Goal: Information Seeking & Learning: Learn about a topic

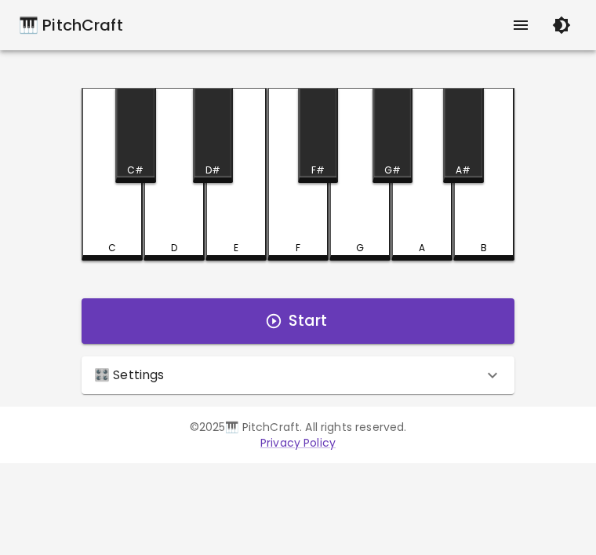
click at [483, 371] on icon at bounding box center [492, 375] width 19 height 19
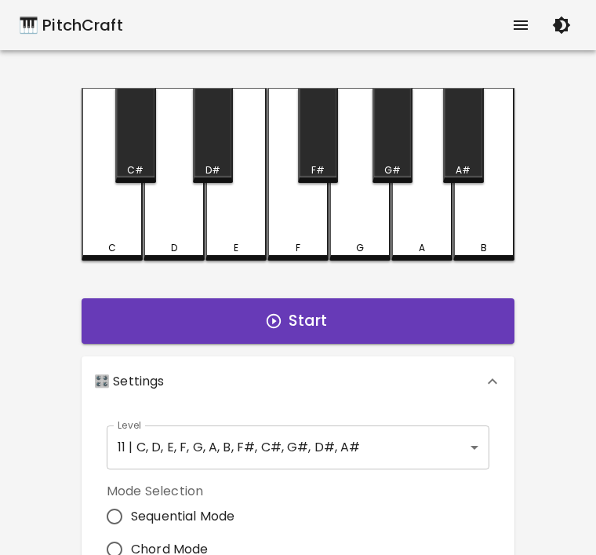
click at [453, 456] on body "🎹 PitchCraft About Badges Log Out C C# D D# E F F# G G# A A# B Start 🎛️ Setting…" at bounding box center [298, 475] width 596 height 950
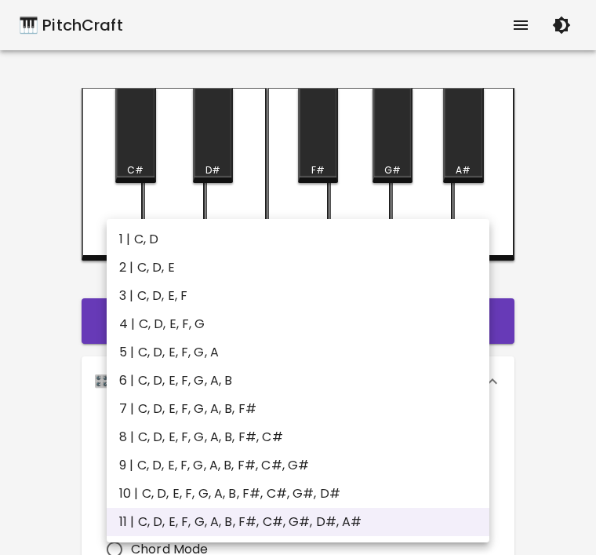
click at [137, 238] on li "1 | C, D" at bounding box center [298, 239] width 383 height 28
type input "1"
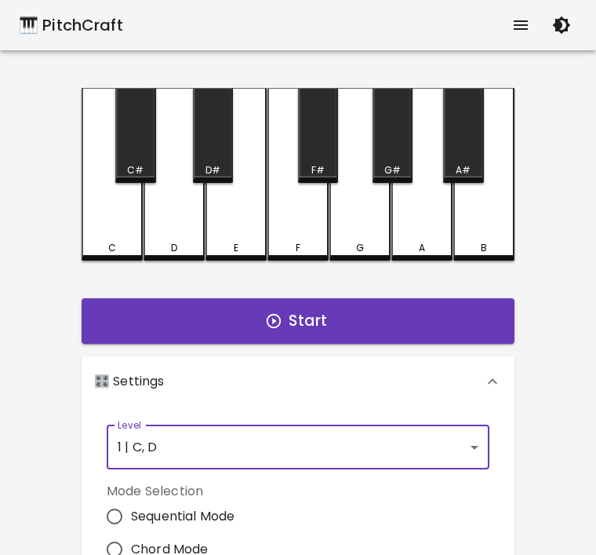
click at [394, 328] on button "Start" at bounding box center [298, 321] width 433 height 46
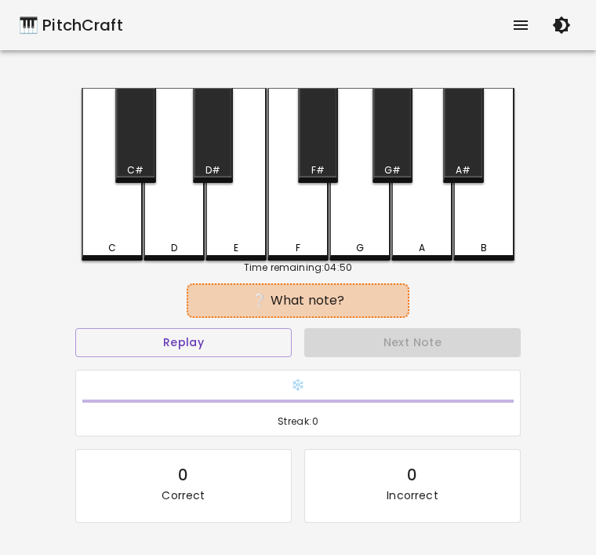
click at [235, 351] on button "Replay" at bounding box center [183, 342] width 217 height 29
click at [121, 257] on div "C" at bounding box center [112, 174] width 61 height 173
click at [195, 318] on div "❔ What note?" at bounding box center [298, 300] width 446 height 39
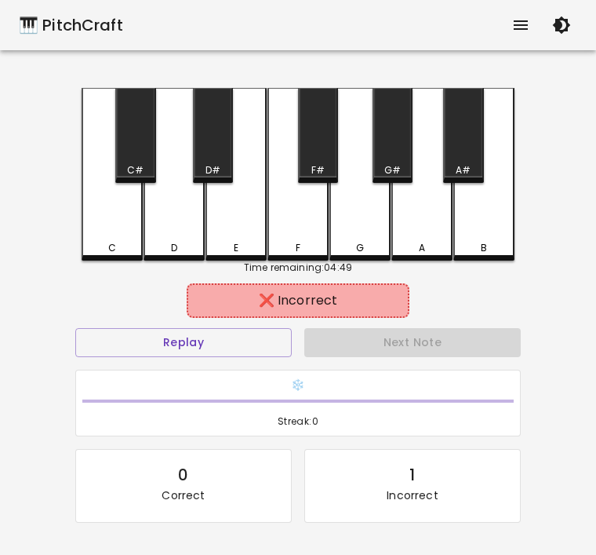
click at [93, 245] on div "C" at bounding box center [112, 248] width 58 height 14
click at [214, 337] on button "Replay" at bounding box center [183, 342] width 217 height 29
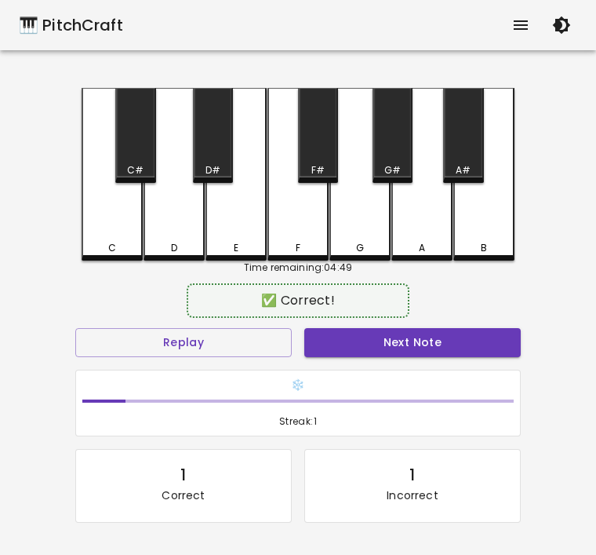
click at [166, 237] on div "D" at bounding box center [174, 174] width 61 height 173
click at [187, 223] on div "D" at bounding box center [174, 174] width 61 height 173
click at [385, 344] on button "Next Note" at bounding box center [412, 342] width 217 height 29
click at [422, 335] on button "Next Note" at bounding box center [412, 342] width 217 height 29
click at [100, 238] on div "C" at bounding box center [112, 174] width 61 height 173
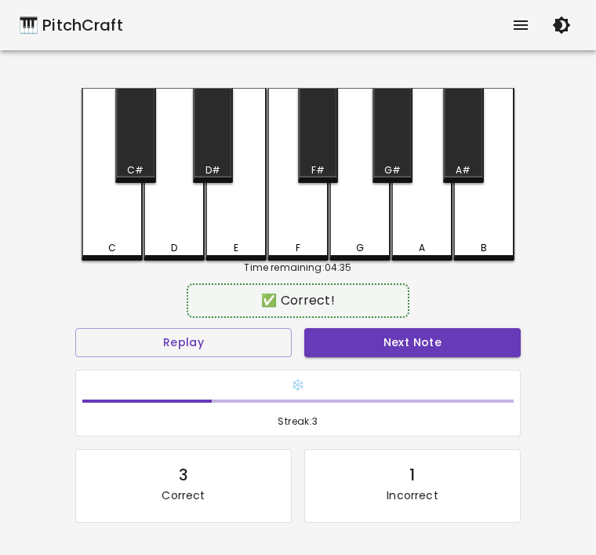
click at [424, 330] on button "Next Note" at bounding box center [412, 342] width 217 height 29
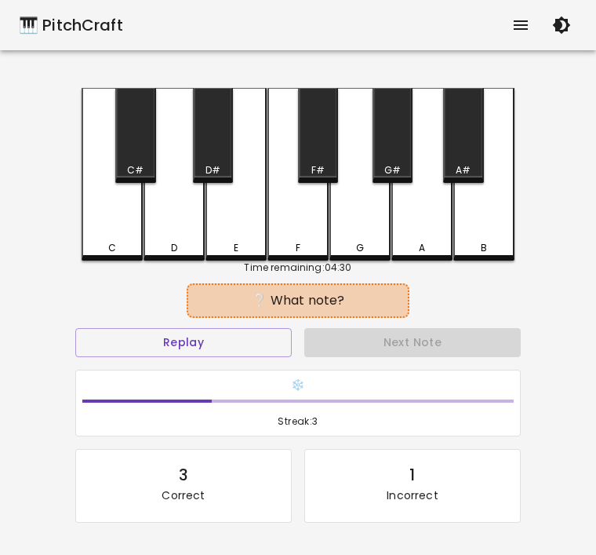
click at [166, 234] on div "D" at bounding box center [174, 174] width 61 height 173
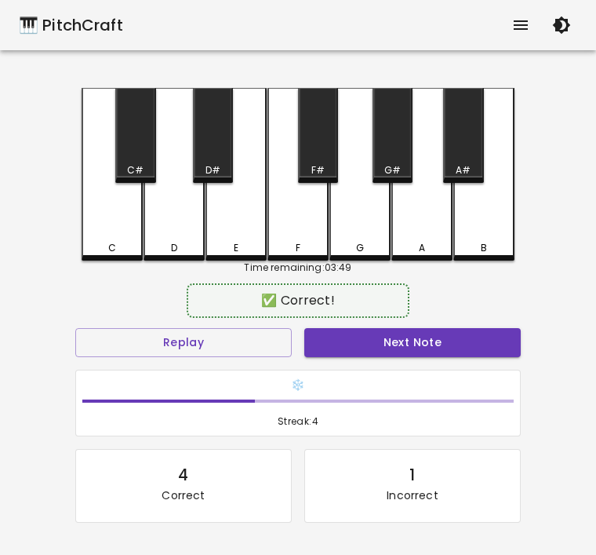
click at [448, 342] on button "Next Note" at bounding box center [412, 342] width 217 height 29
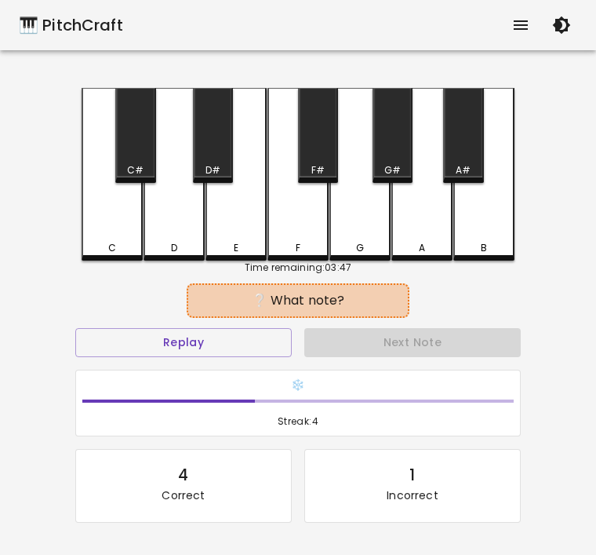
click at [131, 245] on div "C" at bounding box center [112, 248] width 58 height 14
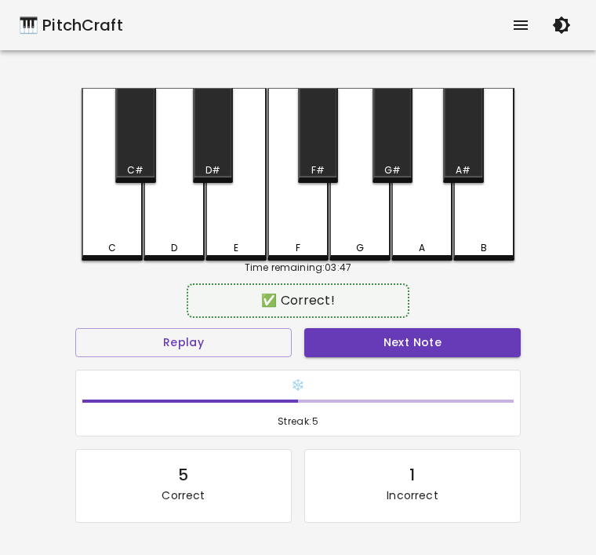
click at [436, 337] on button "Next Note" at bounding box center [412, 342] width 217 height 29
click at [177, 240] on div "D" at bounding box center [174, 174] width 61 height 173
click at [428, 347] on button "Next Note" at bounding box center [412, 342] width 217 height 29
click at [177, 237] on div "D" at bounding box center [174, 174] width 61 height 173
click at [454, 341] on button "Next Note" at bounding box center [412, 342] width 217 height 29
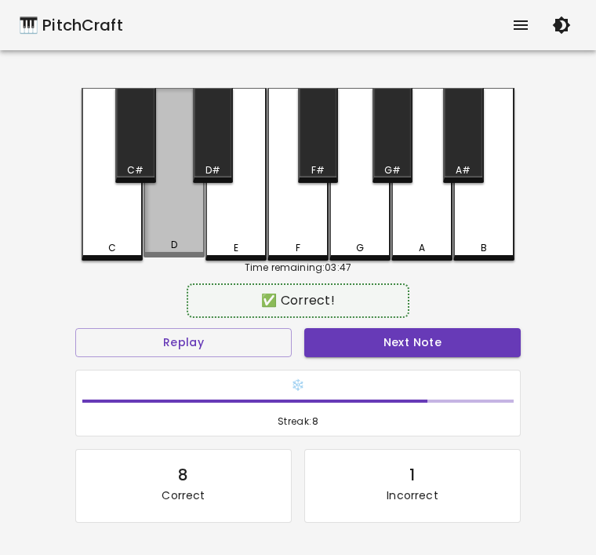
click at [162, 239] on div "D" at bounding box center [174, 172] width 61 height 169
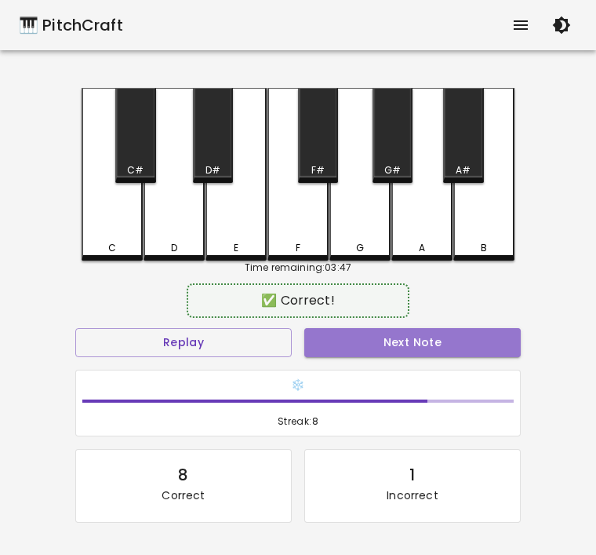
click at [450, 341] on button "Next Note" at bounding box center [412, 342] width 217 height 29
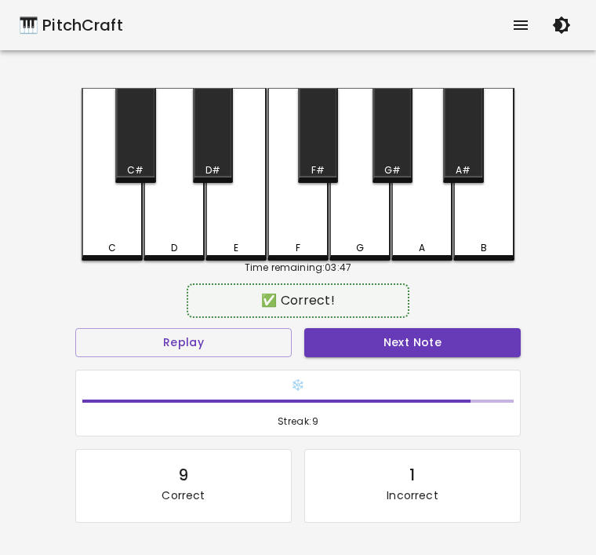
click at [148, 225] on div "D" at bounding box center [174, 174] width 61 height 173
click at [427, 343] on button "Next Note" at bounding box center [412, 342] width 217 height 29
click at [111, 242] on div "C" at bounding box center [112, 248] width 8 height 14
click at [420, 341] on button "Next Note" at bounding box center [412, 342] width 217 height 29
click at [188, 245] on div "D" at bounding box center [174, 248] width 58 height 14
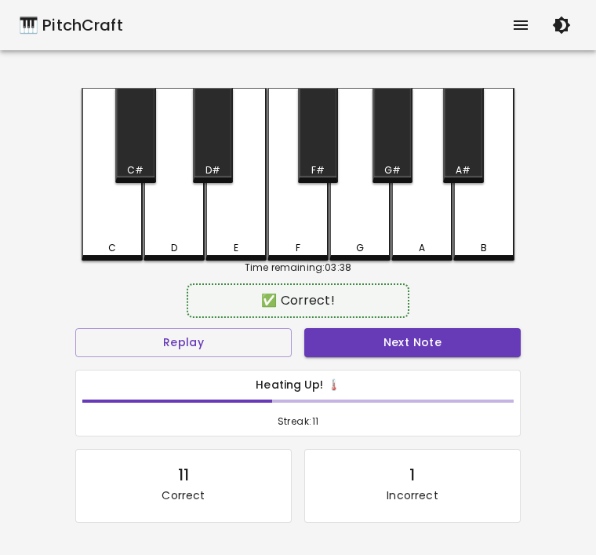
click at [443, 355] on button "Next Note" at bounding box center [412, 342] width 217 height 29
click at [172, 234] on div "D" at bounding box center [174, 174] width 61 height 173
click at [415, 341] on button "Next Note" at bounding box center [412, 342] width 217 height 29
click at [112, 235] on div "C" at bounding box center [112, 174] width 61 height 173
click at [415, 340] on button "Next Note" at bounding box center [412, 342] width 217 height 29
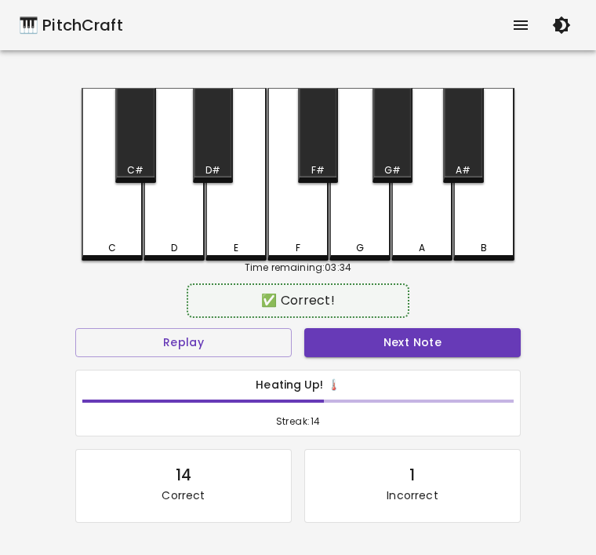
click at [119, 215] on div "C" at bounding box center [112, 174] width 61 height 173
click at [441, 341] on button "Next Note" at bounding box center [412, 342] width 217 height 29
click at [168, 249] on div "D" at bounding box center [174, 248] width 58 height 14
click at [369, 344] on button "Next Note" at bounding box center [412, 342] width 217 height 29
click at [165, 249] on div "D" at bounding box center [174, 248] width 58 height 14
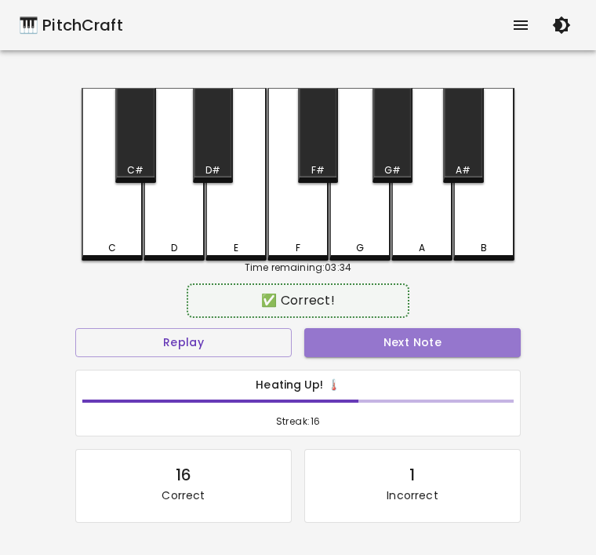
click at [377, 343] on button "Next Note" at bounding box center [412, 342] width 217 height 29
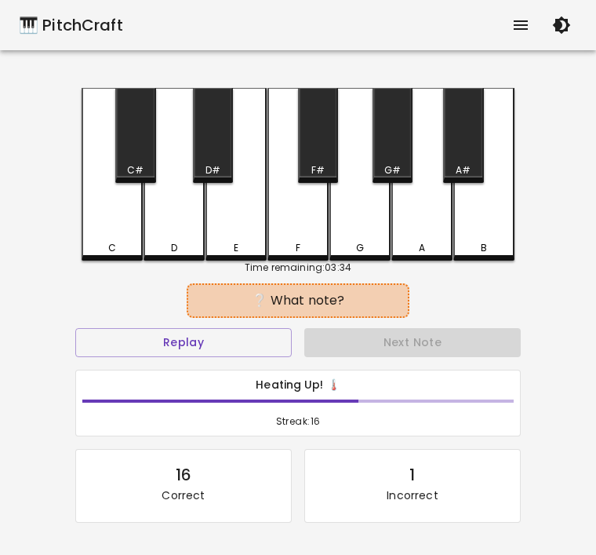
click at [104, 262] on div "Time remaining: 03:34" at bounding box center [298, 267] width 433 height 14
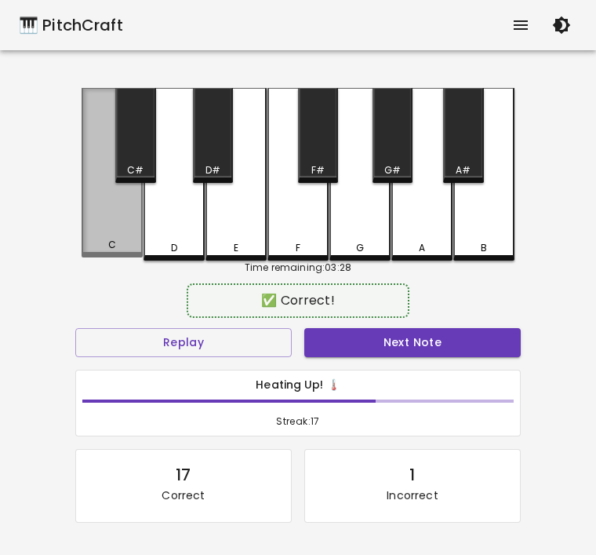
click at [109, 252] on div "C" at bounding box center [112, 245] width 8 height 14
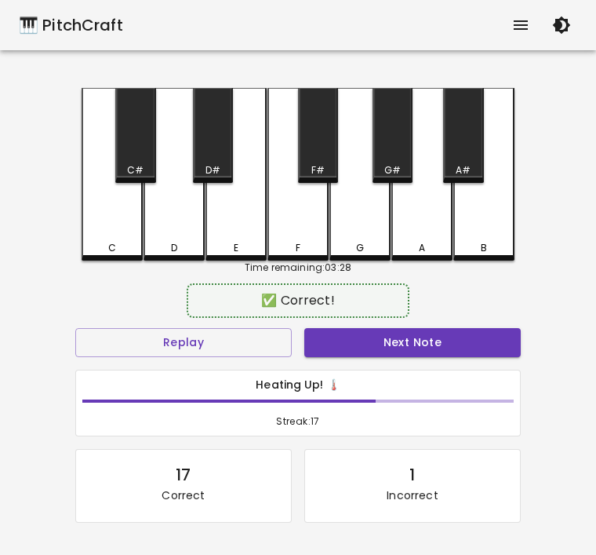
click at [366, 344] on button "Next Note" at bounding box center [412, 342] width 217 height 29
click at [104, 249] on div "C" at bounding box center [112, 248] width 58 height 14
click at [377, 351] on button "Next Note" at bounding box center [412, 342] width 217 height 29
click at [103, 239] on div "C" at bounding box center [112, 174] width 61 height 173
click at [368, 341] on button "Next Note" at bounding box center [412, 342] width 217 height 29
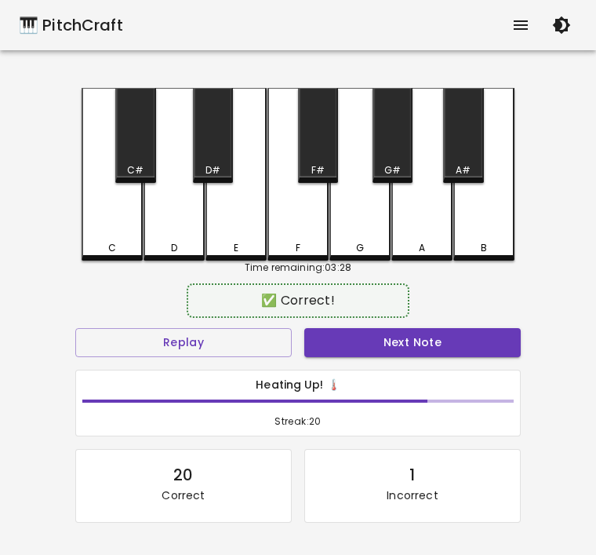
click at [181, 246] on div "D" at bounding box center [174, 248] width 58 height 14
click at [392, 351] on button "Next Note" at bounding box center [412, 342] width 217 height 29
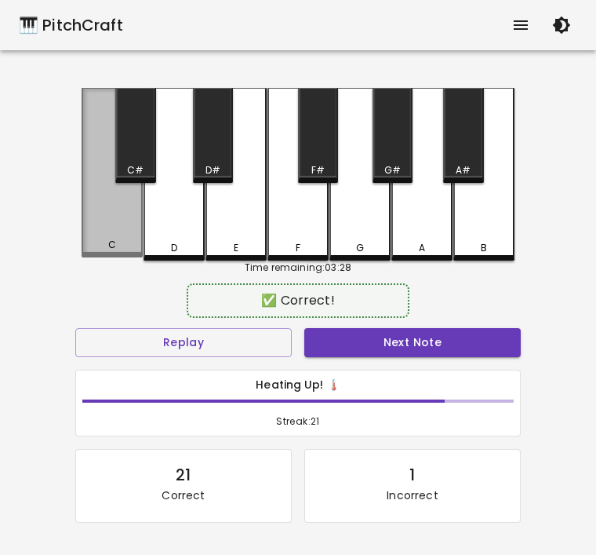
click at [118, 255] on div "C" at bounding box center [112, 172] width 61 height 169
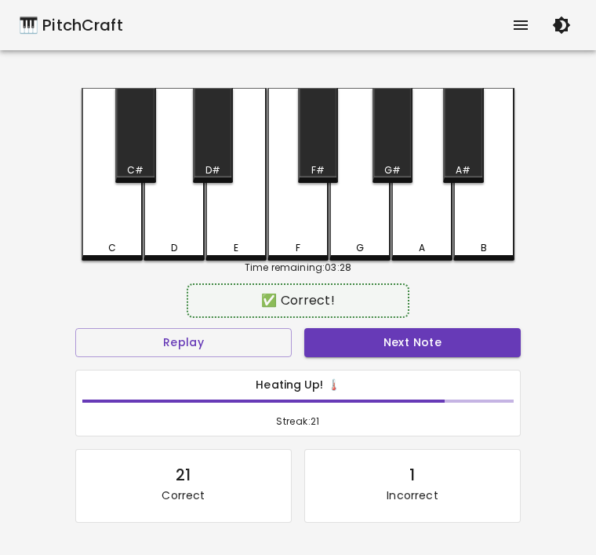
click at [353, 337] on button "Next Note" at bounding box center [412, 342] width 217 height 29
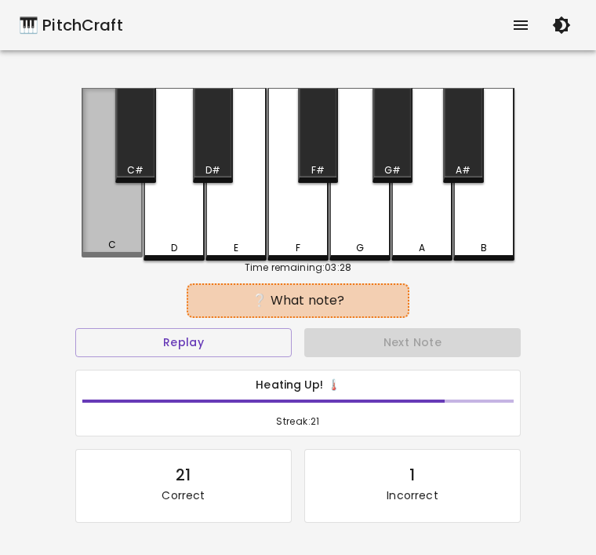
click at [110, 243] on div "C" at bounding box center [112, 245] width 8 height 14
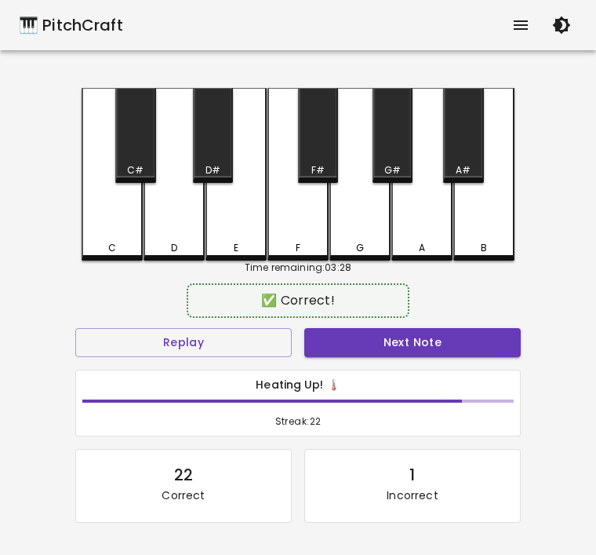
click at [336, 354] on button "Next Note" at bounding box center [412, 342] width 217 height 29
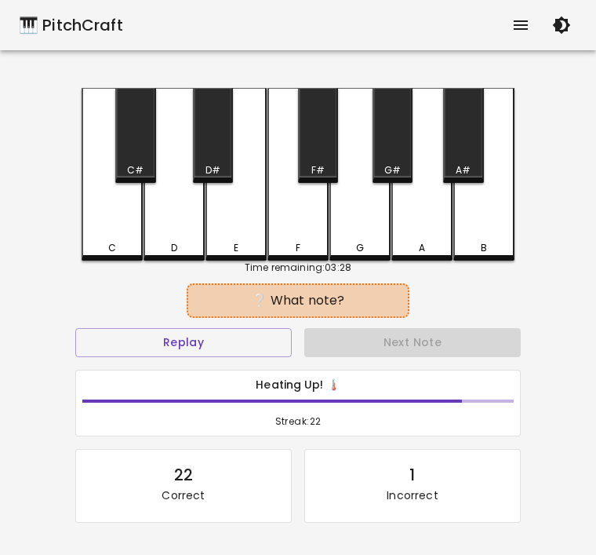
click at [175, 242] on div "D" at bounding box center [174, 248] width 6 height 14
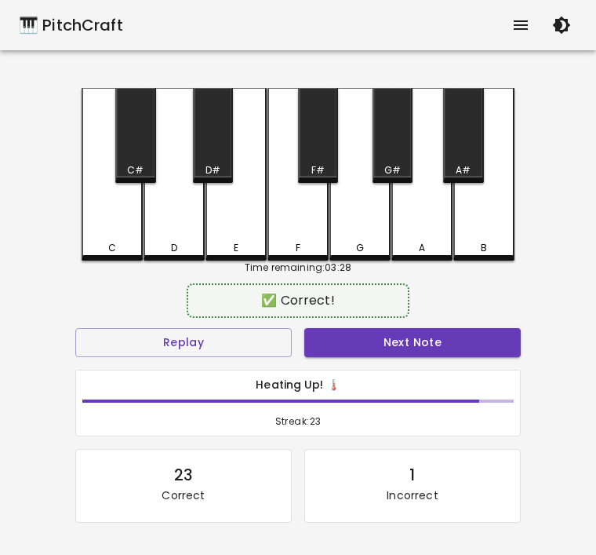
click at [387, 354] on button "Next Note" at bounding box center [412, 342] width 217 height 29
click at [159, 232] on div "D" at bounding box center [174, 174] width 61 height 173
click at [393, 342] on button "Next Note" at bounding box center [412, 342] width 217 height 29
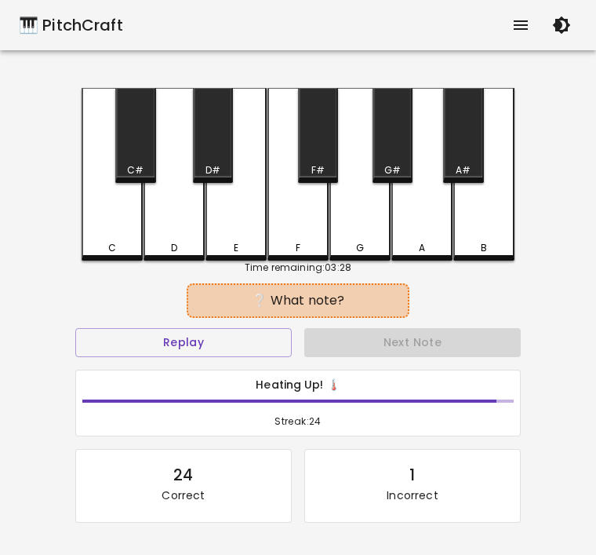
click at [111, 232] on div "C" at bounding box center [112, 174] width 61 height 173
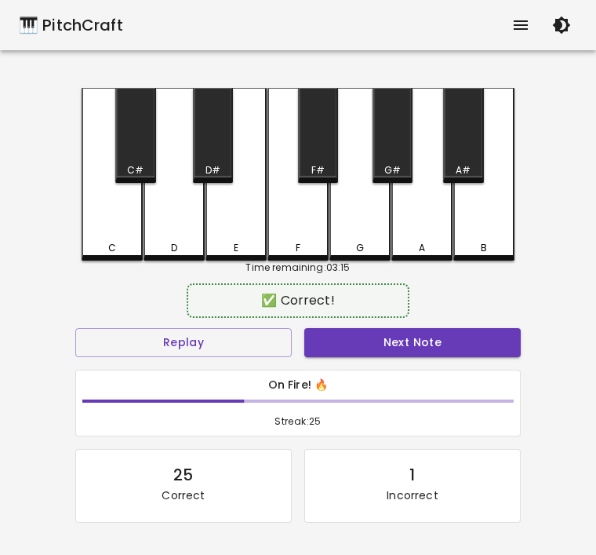
click at [409, 341] on button "Next Note" at bounding box center [412, 342] width 217 height 29
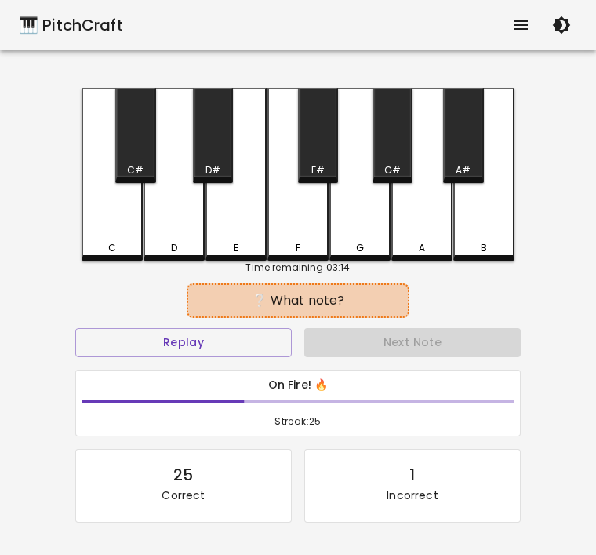
click at [183, 239] on div "D" at bounding box center [174, 174] width 61 height 173
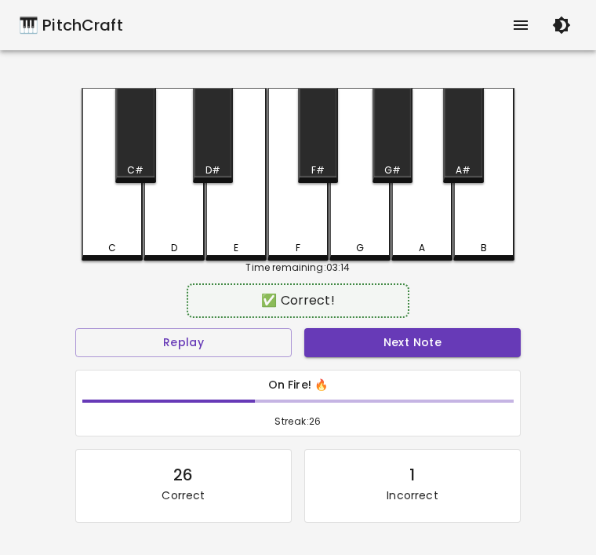
click at [386, 335] on button "Next Note" at bounding box center [412, 342] width 217 height 29
click at [175, 245] on div "D" at bounding box center [174, 248] width 6 height 14
click at [373, 338] on button "Next Note" at bounding box center [412, 342] width 217 height 29
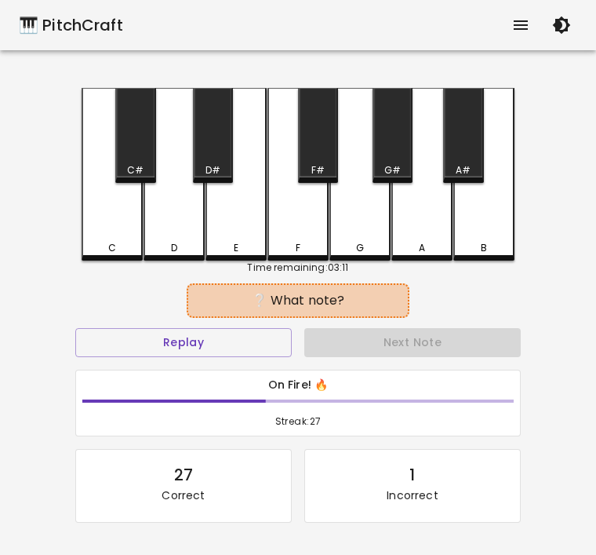
click at [177, 248] on div "D" at bounding box center [174, 248] width 6 height 14
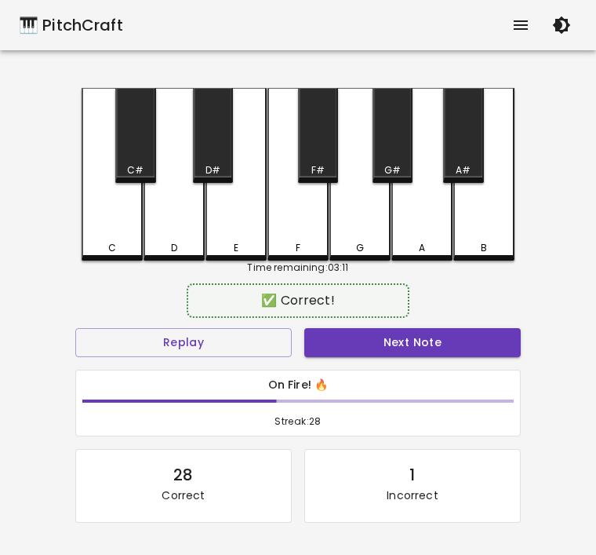
click at [354, 337] on button "Next Note" at bounding box center [412, 342] width 217 height 29
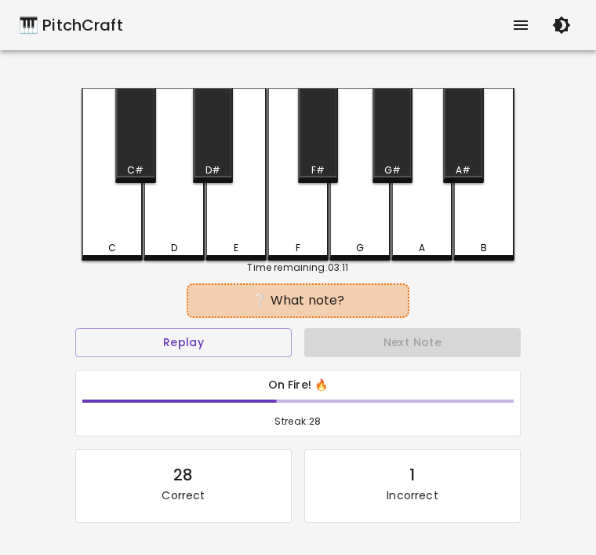
click at [104, 245] on div "C" at bounding box center [112, 248] width 58 height 14
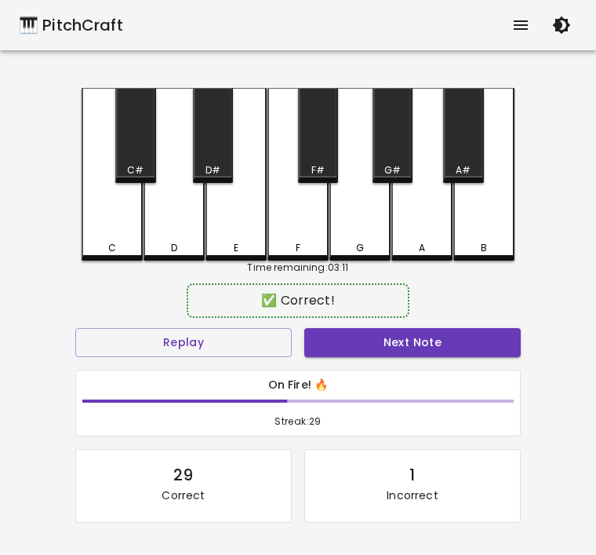
click at [366, 335] on button "Next Note" at bounding box center [412, 342] width 217 height 29
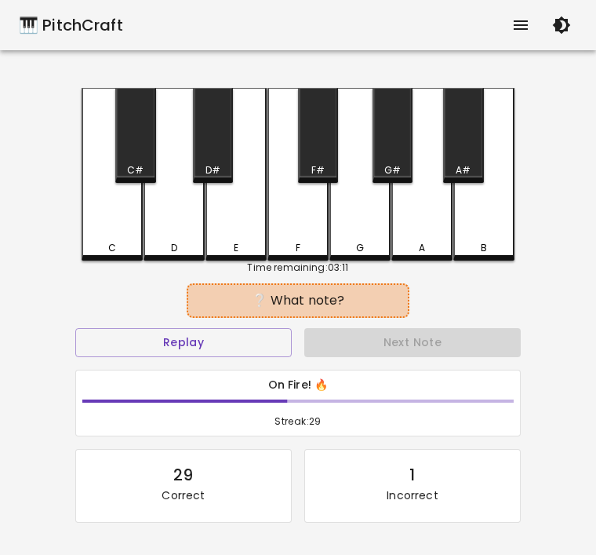
click at [178, 251] on div "D" at bounding box center [174, 248] width 58 height 14
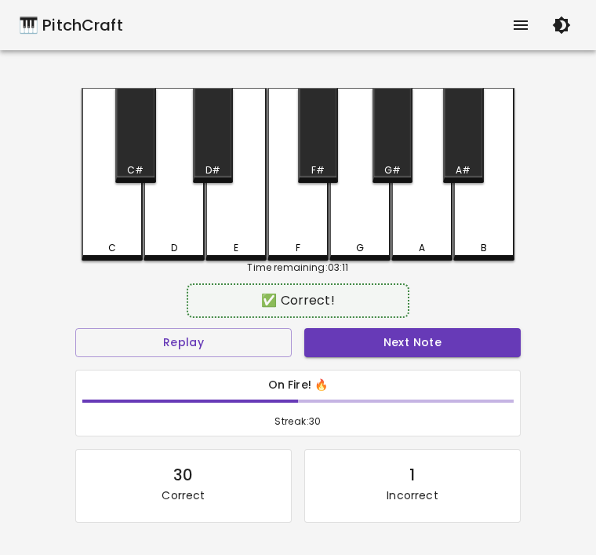
click at [329, 344] on button "Next Note" at bounding box center [412, 342] width 217 height 29
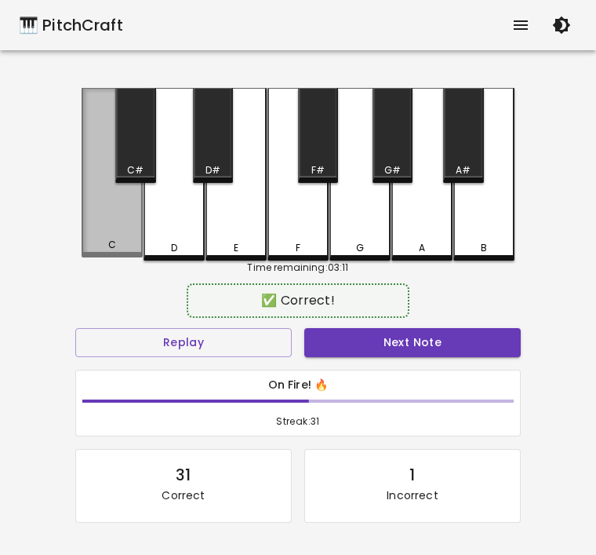
click at [99, 252] on div "C" at bounding box center [112, 245] width 58 height 14
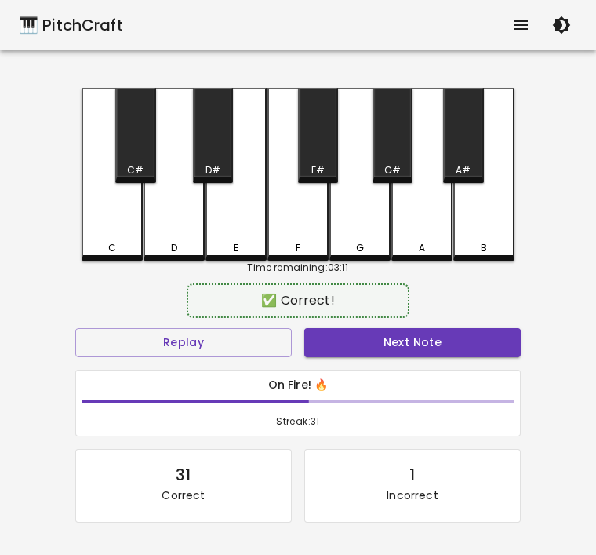
click at [369, 341] on button "Next Note" at bounding box center [412, 342] width 217 height 29
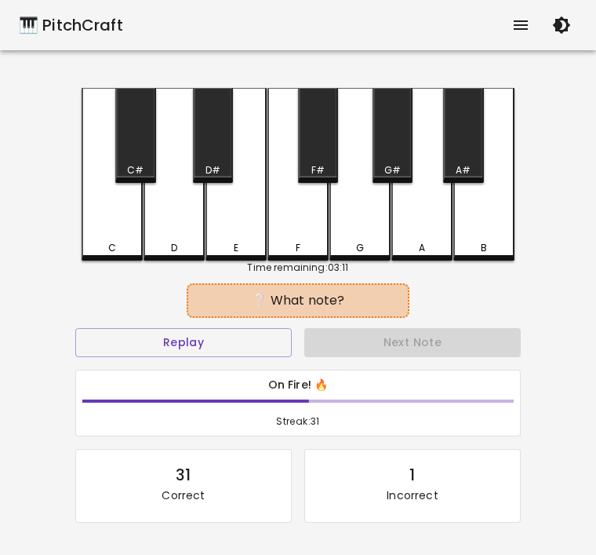
click at [177, 235] on div "D" at bounding box center [174, 174] width 61 height 173
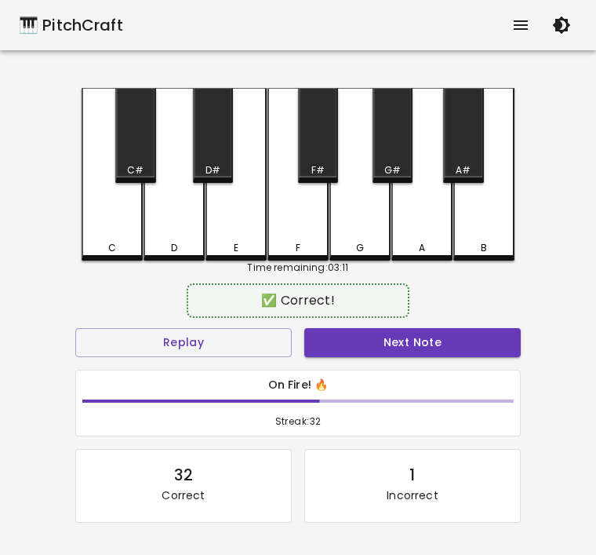
click at [332, 297] on div "✅ Correct!" at bounding box center [298, 300] width 207 height 19
click at [377, 340] on button "Next Note" at bounding box center [412, 342] width 217 height 29
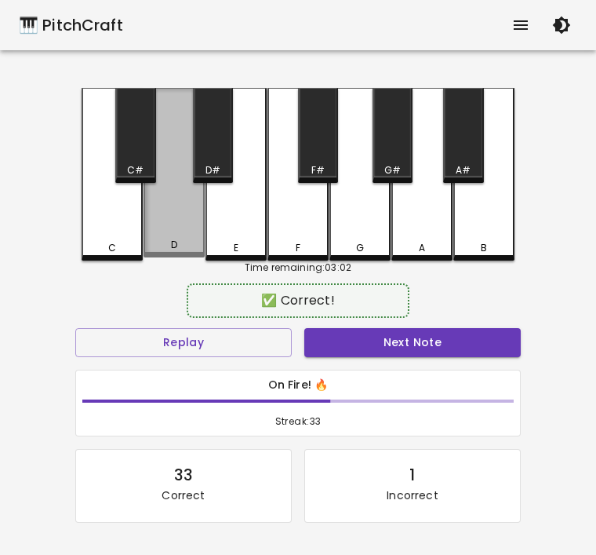
click at [166, 251] on div "D" at bounding box center [174, 245] width 58 height 14
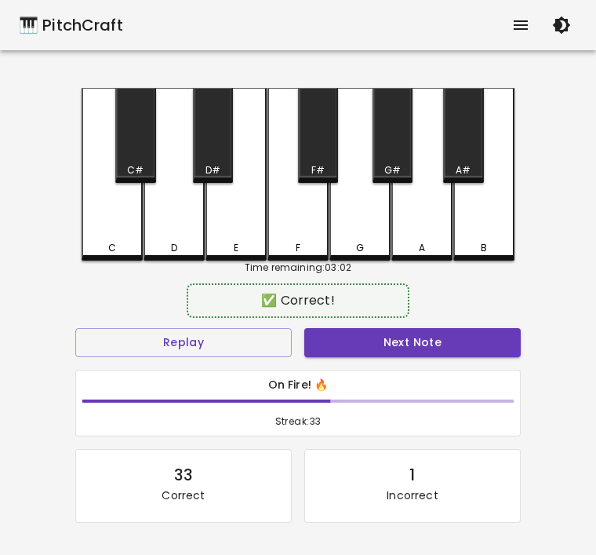
click at [348, 333] on button "Next Note" at bounding box center [412, 342] width 217 height 29
click at [162, 243] on div "D" at bounding box center [174, 248] width 58 height 14
click at [390, 337] on button "Next Note" at bounding box center [412, 342] width 217 height 29
click at [95, 252] on div "C" at bounding box center [112, 248] width 58 height 14
click at [385, 346] on button "Next Note" at bounding box center [412, 342] width 217 height 29
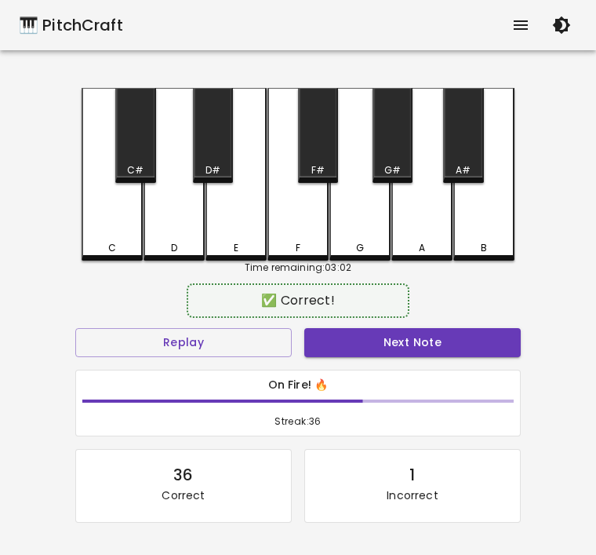
click at [164, 250] on div "D" at bounding box center [174, 248] width 58 height 14
click at [367, 328] on button "Next Note" at bounding box center [412, 342] width 217 height 29
click at [104, 249] on div "C" at bounding box center [112, 248] width 58 height 14
click at [388, 347] on button "Next Note" at bounding box center [412, 342] width 217 height 29
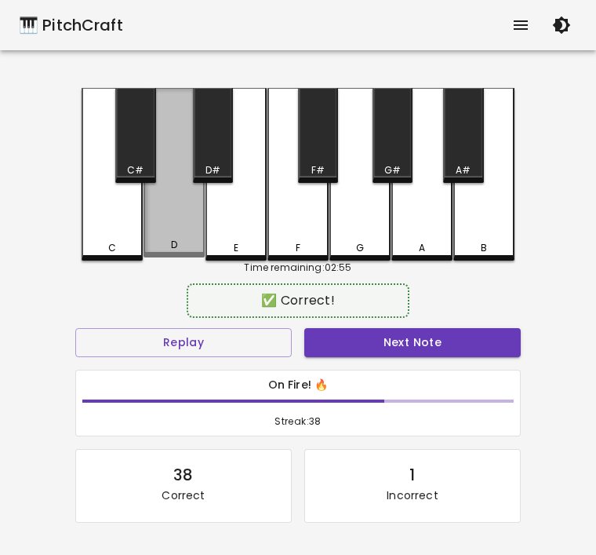
click at [169, 244] on div "D" at bounding box center [174, 245] width 58 height 14
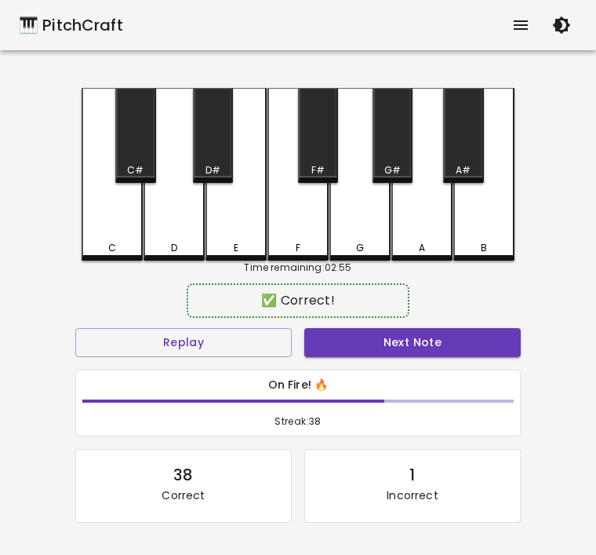
click at [384, 344] on button "Next Note" at bounding box center [412, 342] width 217 height 29
click at [172, 242] on div "D" at bounding box center [174, 248] width 6 height 14
click at [377, 351] on button "Next Note" at bounding box center [412, 342] width 217 height 29
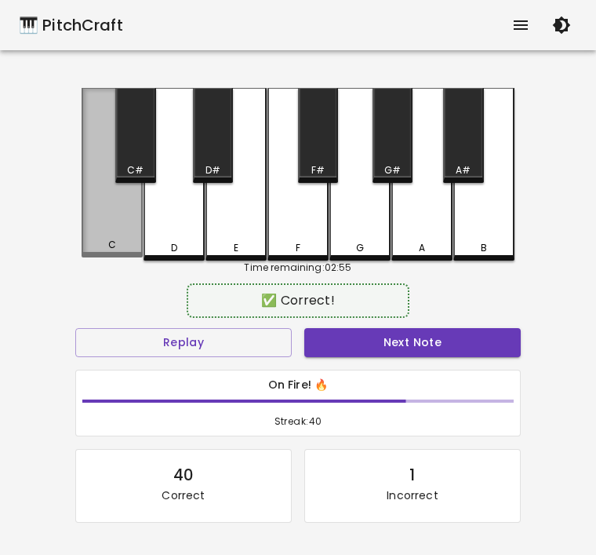
click at [104, 247] on div "C" at bounding box center [112, 245] width 58 height 14
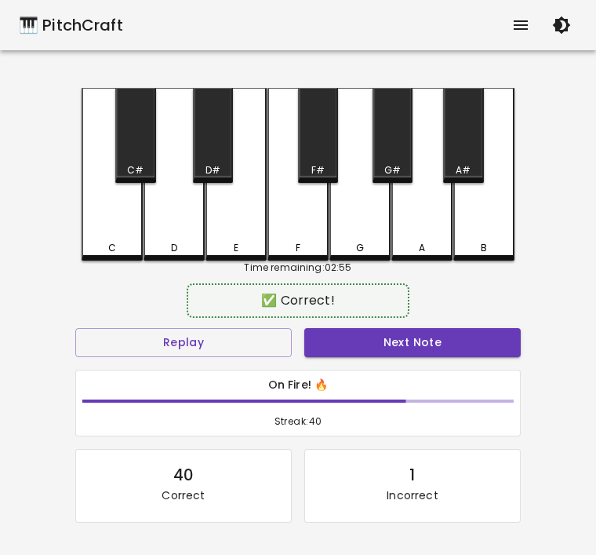
click at [384, 339] on button "Next Note" at bounding box center [412, 342] width 217 height 29
click at [87, 242] on div "C" at bounding box center [112, 248] width 58 height 14
click at [375, 355] on button "Next Note" at bounding box center [412, 342] width 217 height 29
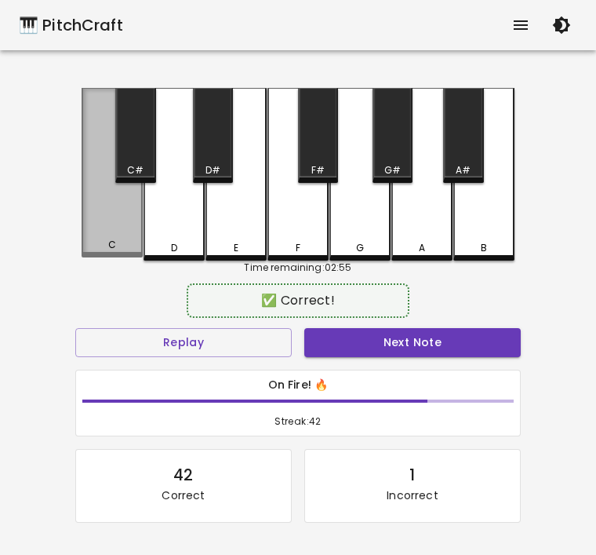
click at [106, 238] on div "C" at bounding box center [112, 172] width 61 height 169
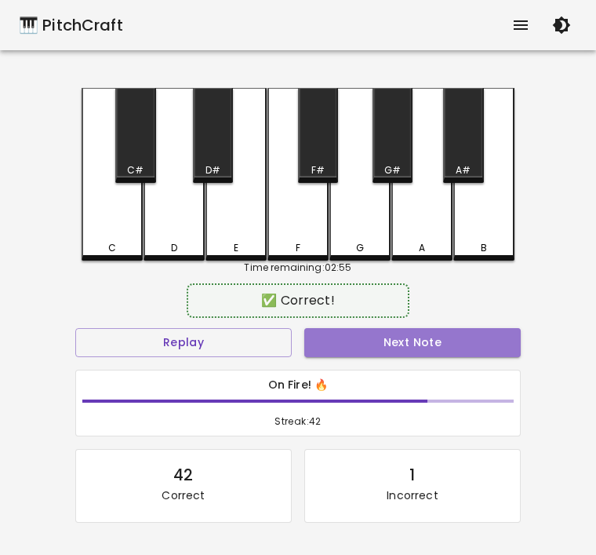
click at [382, 347] on button "Next Note" at bounding box center [412, 342] width 217 height 29
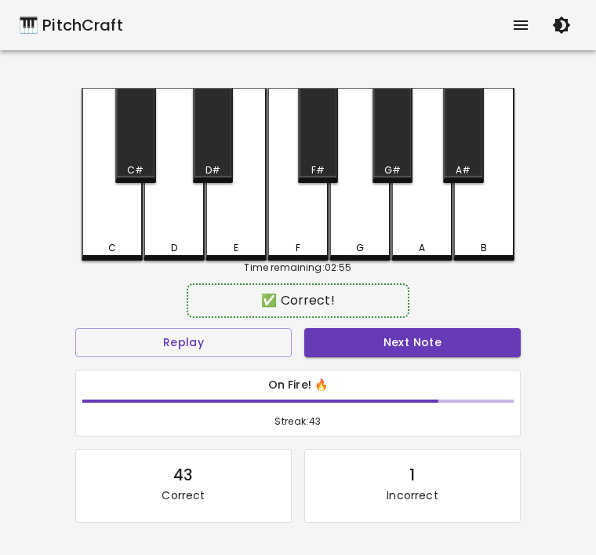
click at [158, 247] on div "D" at bounding box center [174, 248] width 58 height 14
click at [337, 333] on button "Next Note" at bounding box center [412, 342] width 217 height 29
click at [97, 240] on div "C" at bounding box center [112, 174] width 61 height 173
click at [354, 344] on button "Next Note" at bounding box center [412, 342] width 217 height 29
click at [167, 242] on div "D" at bounding box center [174, 248] width 58 height 14
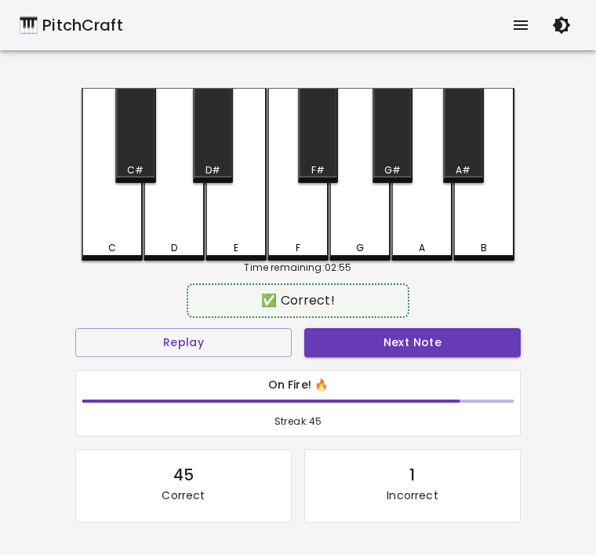
click at [332, 341] on button "Next Note" at bounding box center [412, 342] width 217 height 29
click at [109, 240] on div "C" at bounding box center [112, 174] width 61 height 173
click at [361, 337] on button "Next Note" at bounding box center [412, 342] width 217 height 29
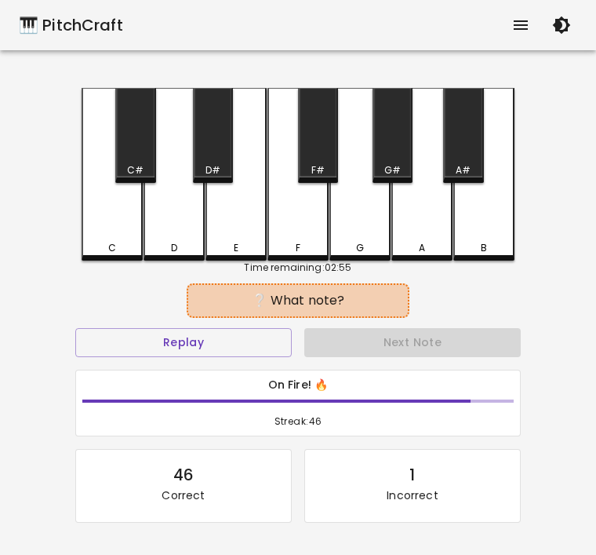
click at [160, 249] on div "D" at bounding box center [174, 248] width 58 height 14
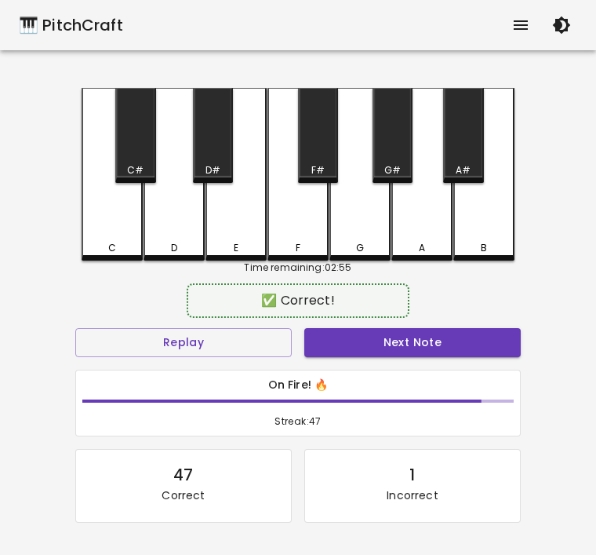
click at [336, 337] on button "Next Note" at bounding box center [412, 342] width 217 height 29
click at [105, 245] on div "C" at bounding box center [112, 248] width 58 height 14
click at [348, 347] on button "Next Note" at bounding box center [412, 342] width 217 height 29
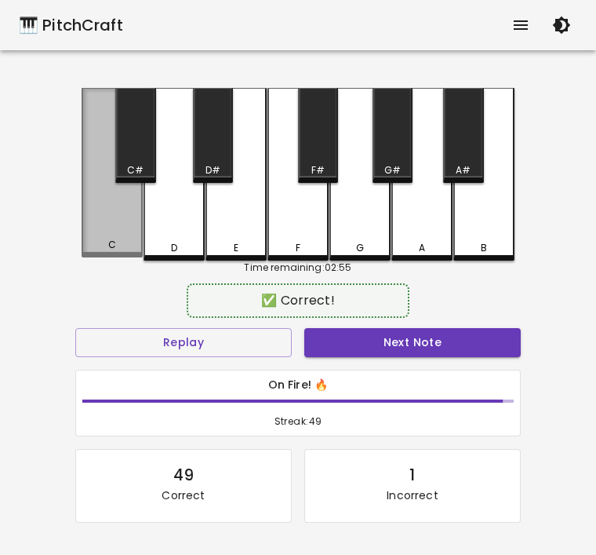
click at [104, 241] on div "C" at bounding box center [112, 245] width 58 height 14
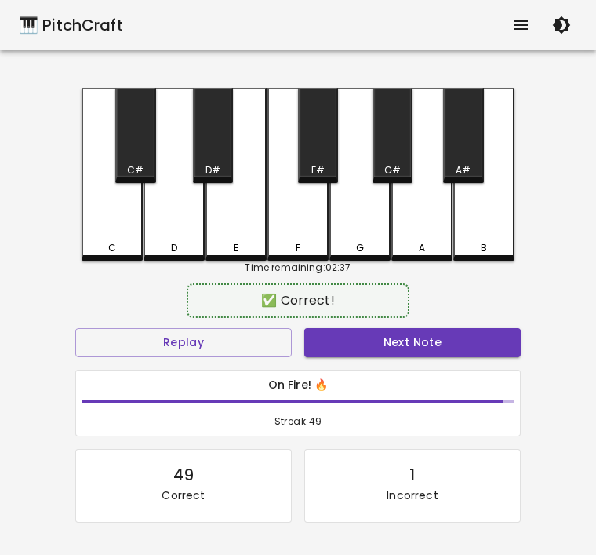
click at [355, 338] on button "Next Note" at bounding box center [412, 342] width 217 height 29
click at [115, 242] on div "C" at bounding box center [112, 248] width 8 height 14
click at [424, 353] on button "Next Note" at bounding box center [412, 342] width 217 height 29
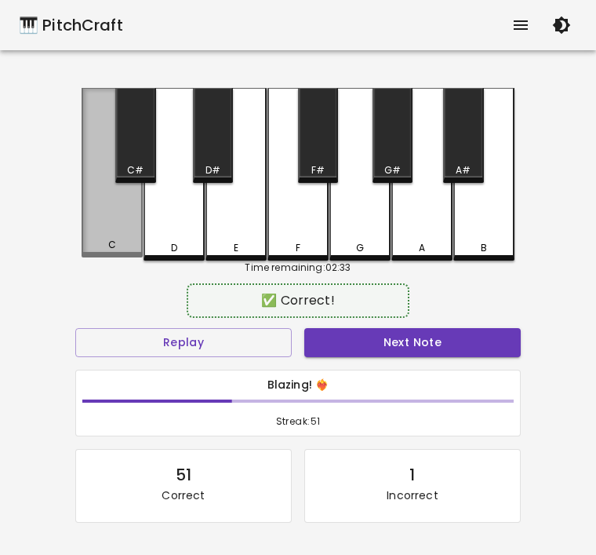
click at [95, 247] on div "C" at bounding box center [112, 245] width 58 height 14
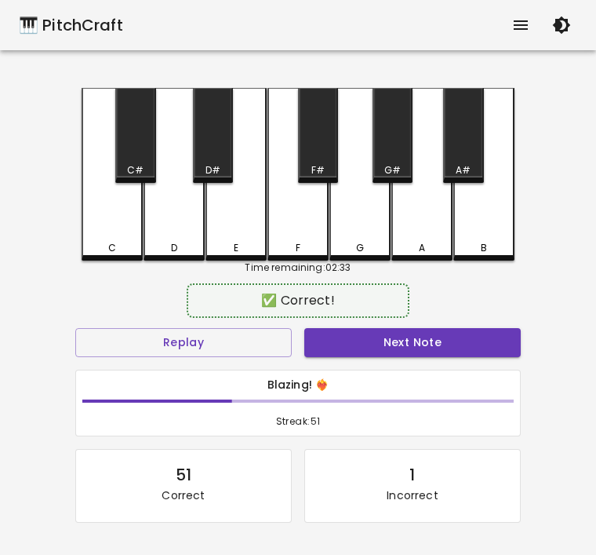
click at [384, 352] on button "Next Note" at bounding box center [412, 342] width 217 height 29
click at [174, 248] on div "D" at bounding box center [174, 248] width 6 height 14
click at [419, 341] on button "Next Note" at bounding box center [412, 342] width 217 height 29
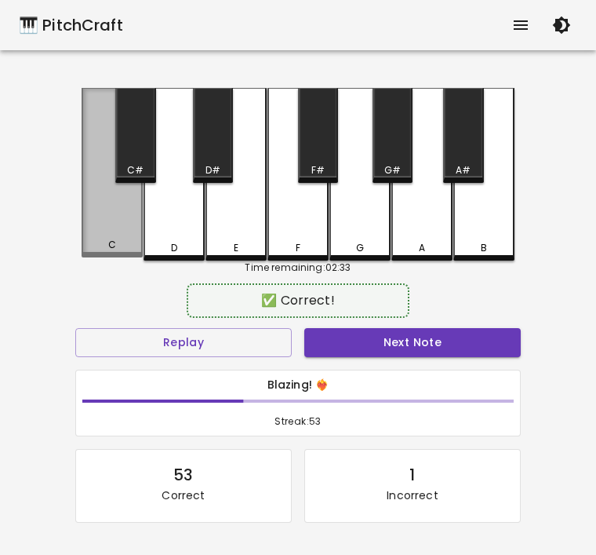
click at [99, 252] on div "C" at bounding box center [112, 245] width 58 height 14
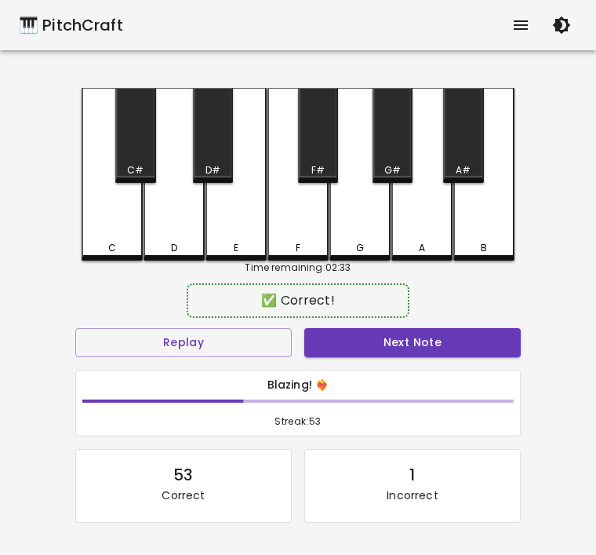
click at [370, 354] on button "Next Note" at bounding box center [412, 342] width 217 height 29
click at [116, 257] on div "C" at bounding box center [112, 174] width 61 height 173
click at [346, 344] on button "Next Note" at bounding box center [412, 342] width 217 height 29
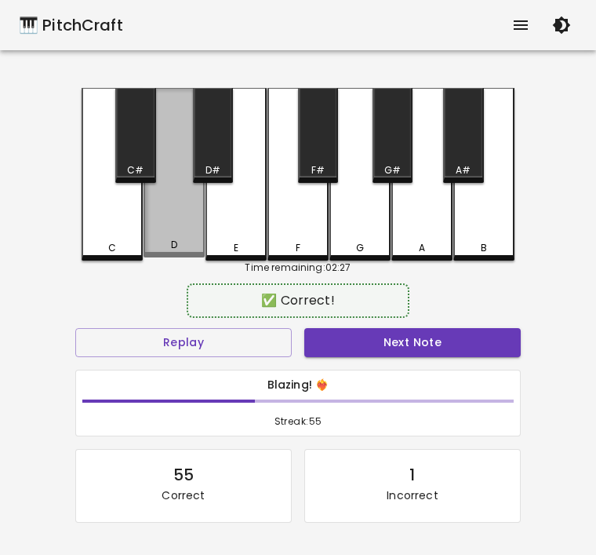
click at [184, 246] on div "D" at bounding box center [174, 245] width 58 height 14
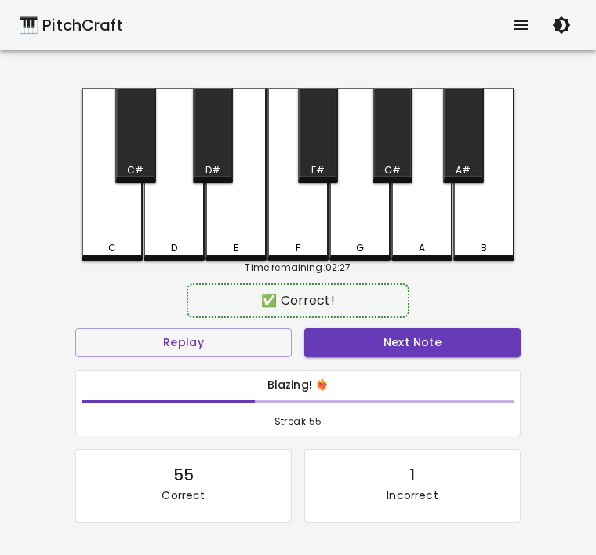
click at [318, 336] on button "Next Note" at bounding box center [412, 342] width 217 height 29
click at [102, 253] on div "C" at bounding box center [112, 248] width 58 height 14
click at [354, 353] on button "Next Note" at bounding box center [412, 342] width 217 height 29
click at [166, 251] on div "D" at bounding box center [174, 248] width 58 height 14
click at [384, 348] on button "Next Note" at bounding box center [412, 342] width 217 height 29
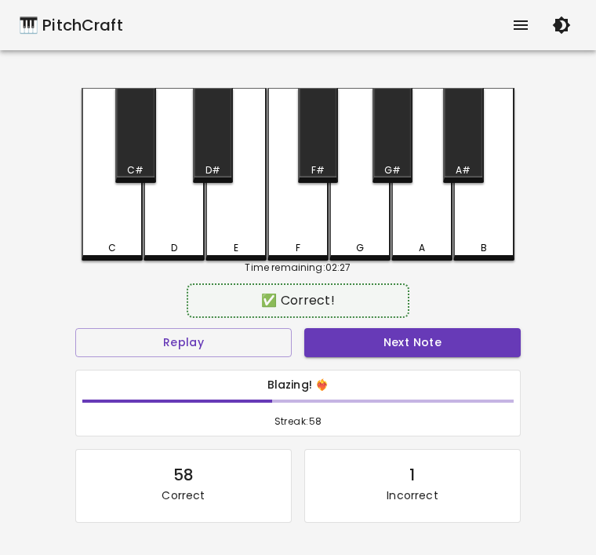
click at [86, 240] on div "C" at bounding box center [112, 174] width 61 height 173
click at [414, 341] on button "Next Note" at bounding box center [412, 342] width 217 height 29
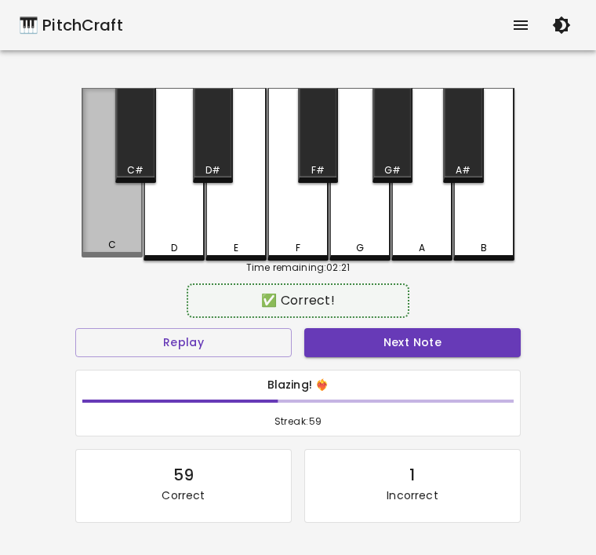
click at [97, 217] on div "C" at bounding box center [112, 172] width 61 height 169
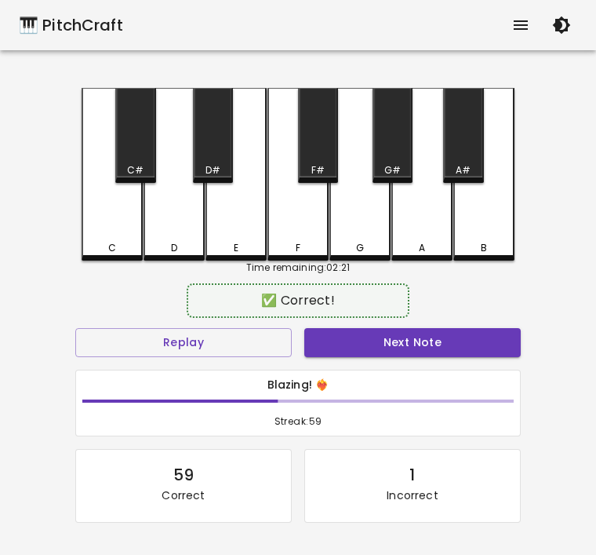
click at [401, 348] on button "Next Note" at bounding box center [412, 342] width 217 height 29
click at [180, 241] on div "D" at bounding box center [174, 248] width 58 height 14
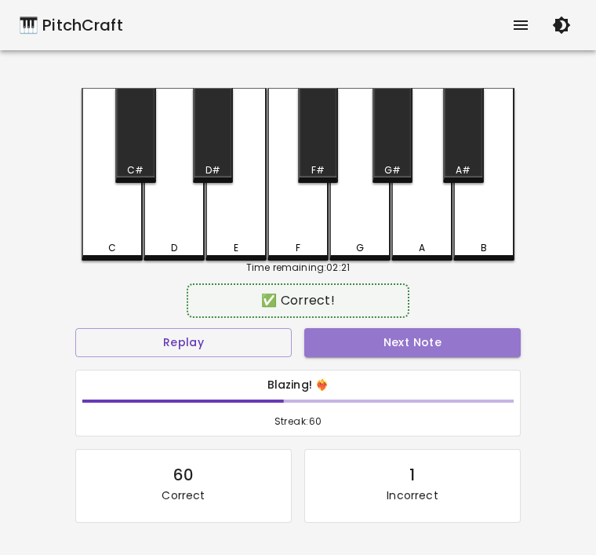
click at [384, 350] on button "Next Note" at bounding box center [412, 342] width 217 height 29
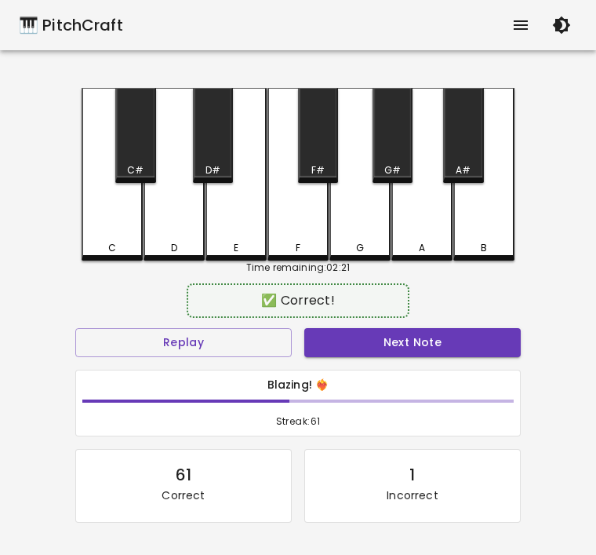
click at [115, 257] on div "C" at bounding box center [112, 174] width 61 height 173
click at [388, 340] on button "Next Note" at bounding box center [412, 342] width 217 height 29
click at [101, 234] on div "C" at bounding box center [112, 174] width 61 height 173
click at [384, 346] on button "Next Note" at bounding box center [412, 342] width 217 height 29
click at [126, 247] on div "C" at bounding box center [112, 248] width 58 height 14
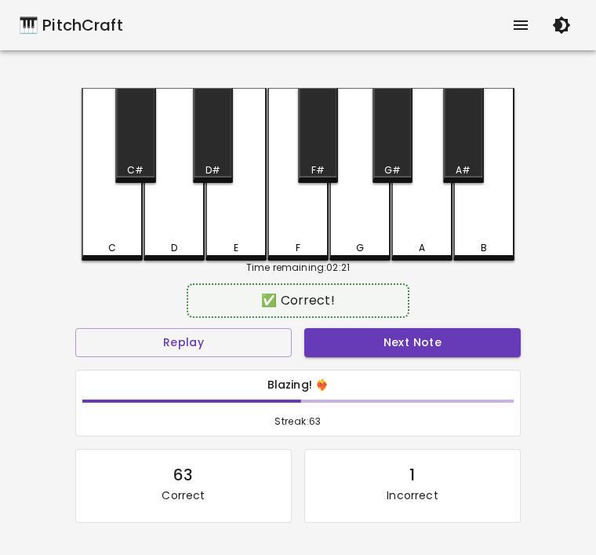
click at [401, 352] on button "Next Note" at bounding box center [412, 342] width 217 height 29
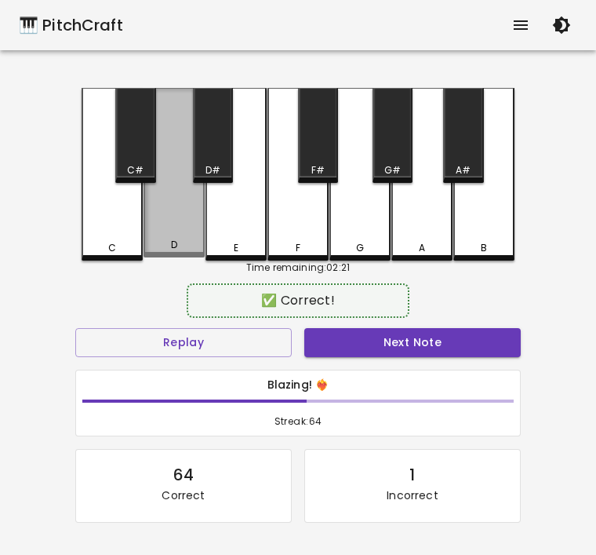
click at [178, 246] on div "D" at bounding box center [174, 245] width 58 height 14
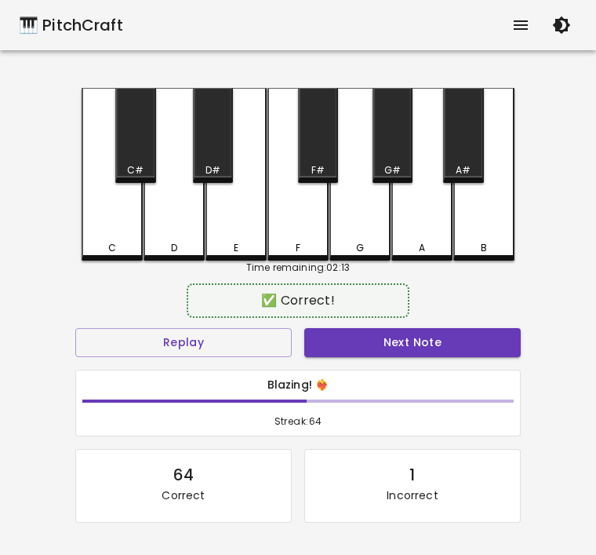
click at [399, 366] on div "Blazing! ❤️‍🔥 Streak: 64" at bounding box center [298, 403] width 458 height 80
click at [398, 366] on div "Blazing! ❤️‍🔥 Streak: 64" at bounding box center [298, 403] width 458 height 80
click at [384, 347] on button "Next Note" at bounding box center [412, 342] width 217 height 29
click at [121, 242] on div "C" at bounding box center [112, 248] width 58 height 14
click at [409, 339] on button "Next Note" at bounding box center [412, 342] width 217 height 29
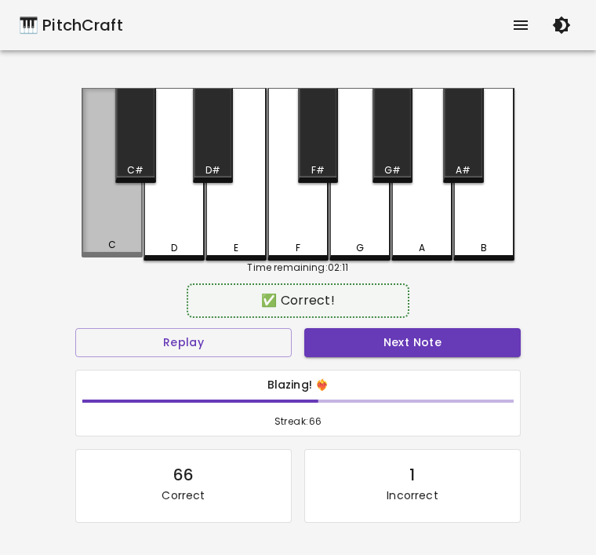
click at [100, 239] on div "C" at bounding box center [112, 172] width 61 height 169
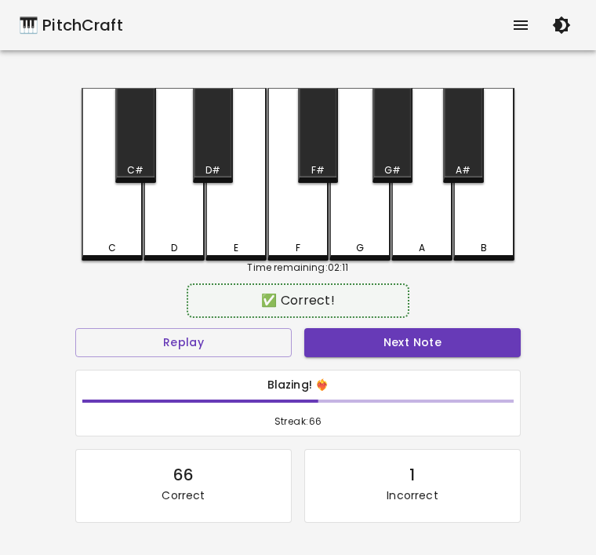
click at [378, 334] on button "Next Note" at bounding box center [412, 342] width 217 height 29
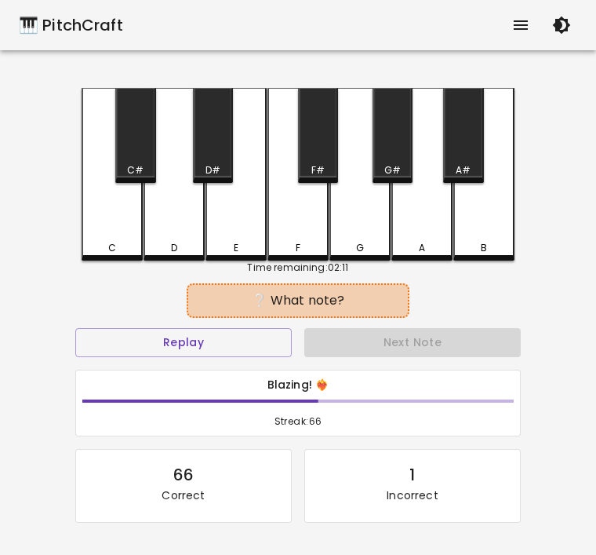
click at [117, 235] on div "C" at bounding box center [112, 174] width 61 height 173
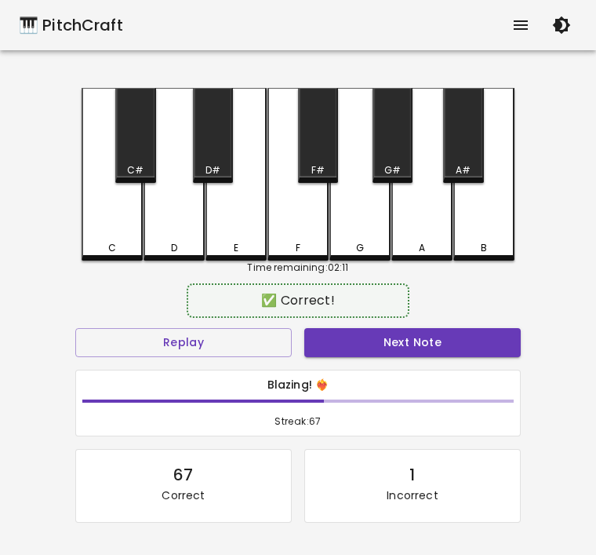
click at [380, 340] on button "Next Note" at bounding box center [412, 342] width 217 height 29
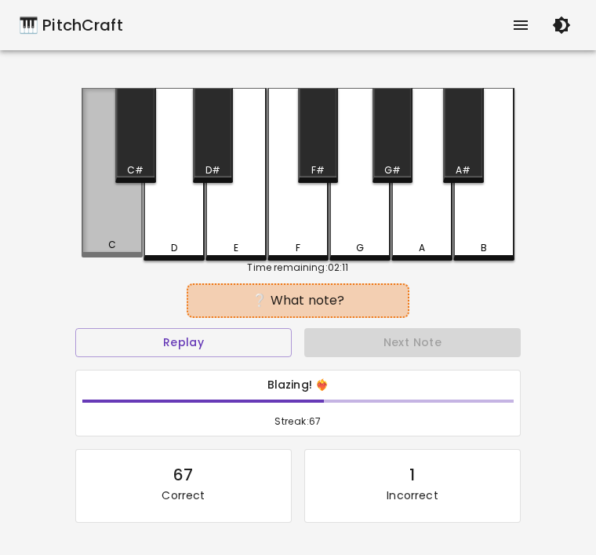
click at [109, 243] on div "C" at bounding box center [112, 245] width 8 height 14
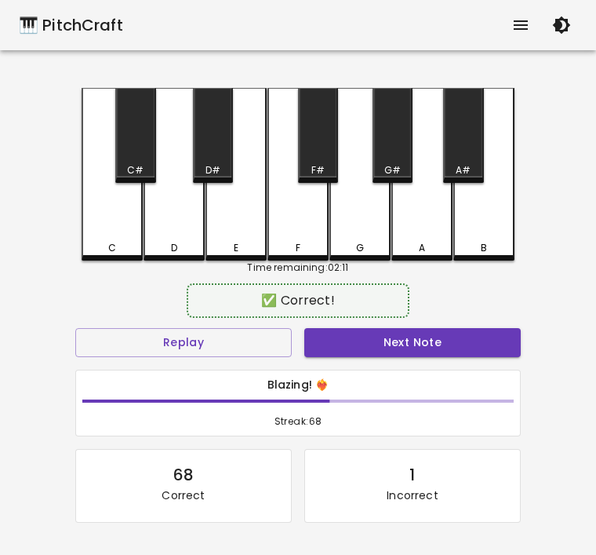
click at [345, 344] on button "Next Note" at bounding box center [412, 342] width 217 height 29
click at [90, 227] on div "C" at bounding box center [112, 174] width 61 height 173
click at [330, 337] on button "Next Note" at bounding box center [412, 342] width 217 height 29
click at [162, 241] on div "D" at bounding box center [174, 248] width 58 height 14
click at [343, 318] on div "✅ Correct!" at bounding box center [298, 300] width 446 height 39
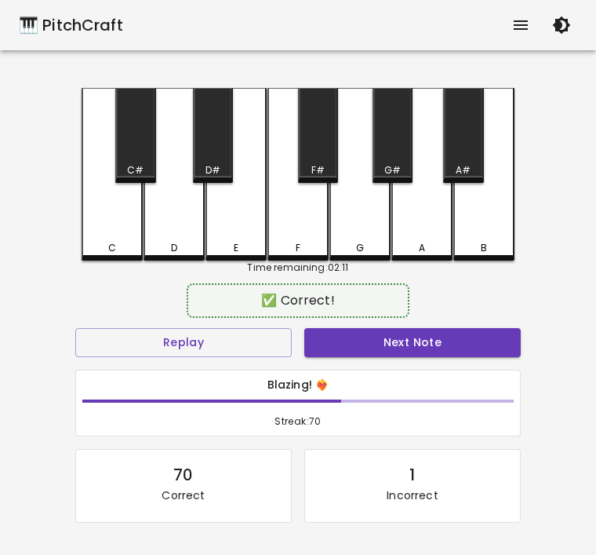
click at [343, 318] on div "✅ Correct!" at bounding box center [298, 300] width 446 height 39
click at [353, 344] on button "Next Note" at bounding box center [412, 342] width 217 height 29
click at [171, 247] on div "D" at bounding box center [174, 248] width 6 height 14
click at [373, 336] on button "Next Note" at bounding box center [412, 342] width 217 height 29
click at [111, 233] on div "C" at bounding box center [112, 174] width 61 height 173
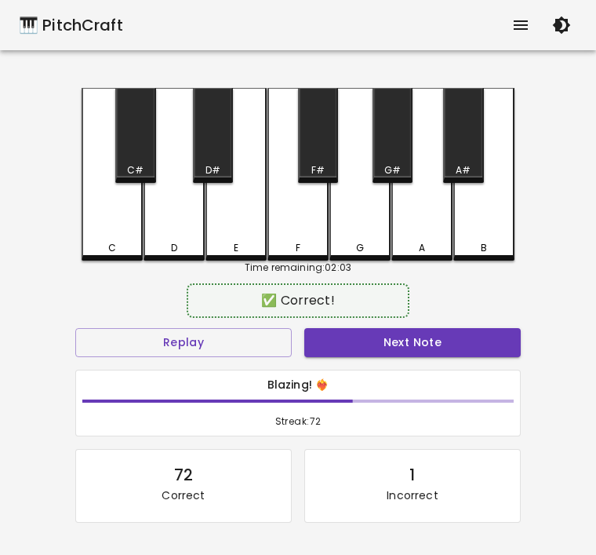
click at [380, 337] on button "Next Note" at bounding box center [412, 342] width 217 height 29
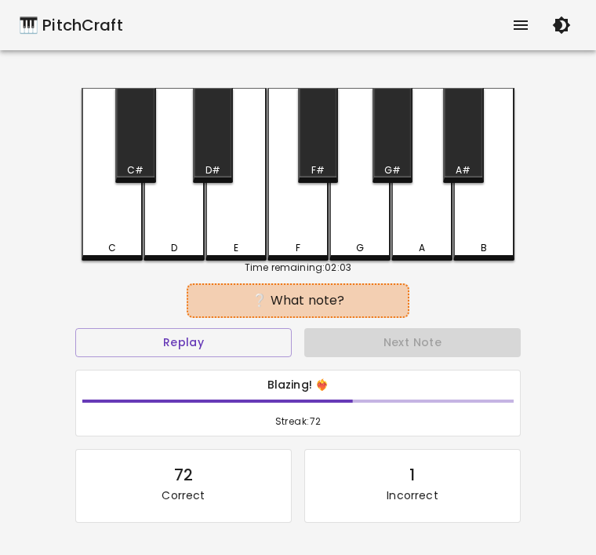
click at [166, 253] on div "D" at bounding box center [174, 248] width 58 height 14
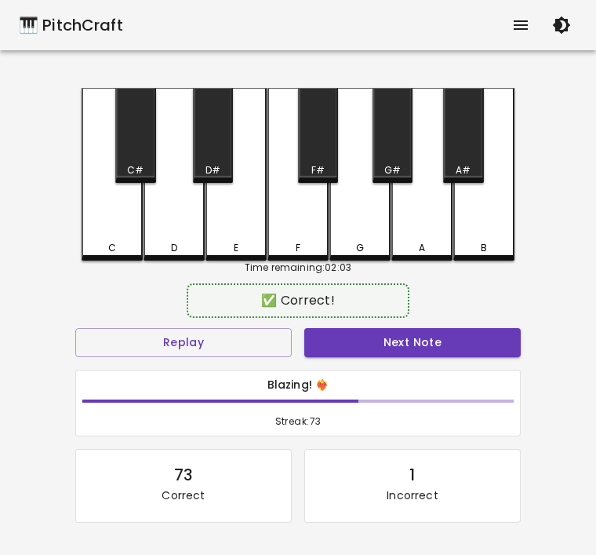
click at [355, 344] on button "Next Note" at bounding box center [412, 342] width 217 height 29
click at [97, 253] on div "C" at bounding box center [112, 248] width 58 height 14
click at [348, 347] on button "Next Note" at bounding box center [412, 342] width 217 height 29
click at [100, 233] on div "C" at bounding box center [112, 174] width 61 height 173
click at [402, 354] on button "Next Note" at bounding box center [412, 342] width 217 height 29
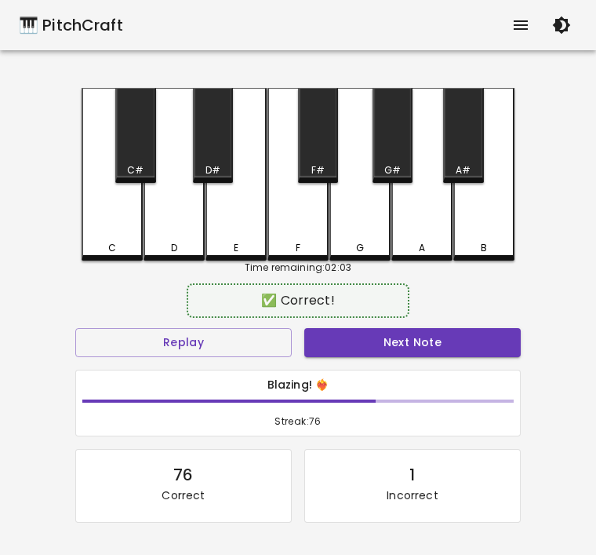
click at [99, 230] on div "C" at bounding box center [112, 174] width 61 height 173
click at [368, 335] on button "Next Note" at bounding box center [412, 342] width 217 height 29
click at [167, 248] on div "D" at bounding box center [174, 248] width 58 height 14
click at [376, 348] on button "Next Note" at bounding box center [412, 342] width 217 height 29
click at [109, 248] on div "C" at bounding box center [112, 248] width 8 height 14
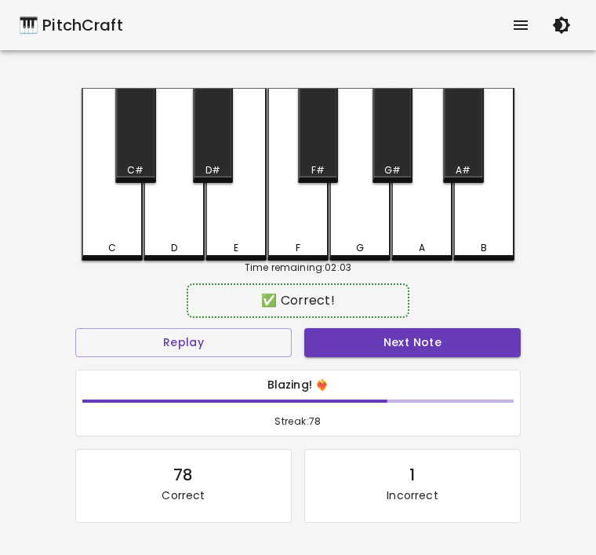
click at [359, 337] on button "Next Note" at bounding box center [412, 342] width 217 height 29
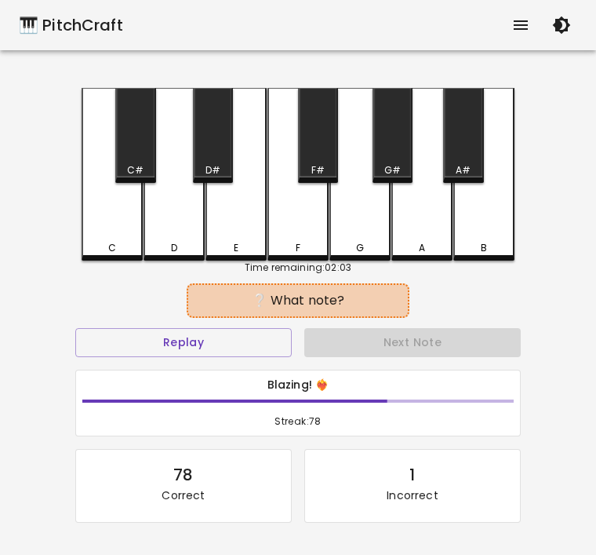
click at [166, 245] on div "D" at bounding box center [174, 248] width 58 height 14
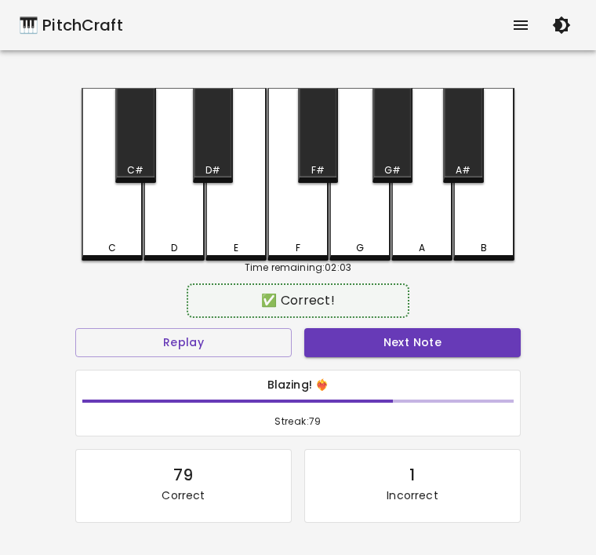
click at [369, 330] on button "Next Note" at bounding box center [412, 342] width 217 height 29
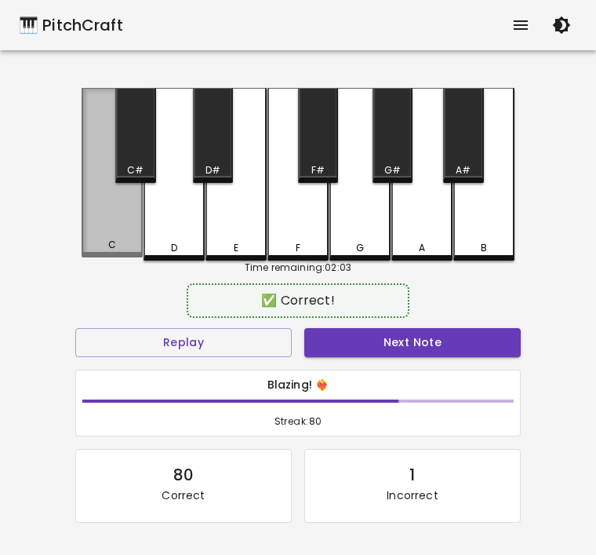
click at [100, 238] on div "C" at bounding box center [112, 172] width 61 height 169
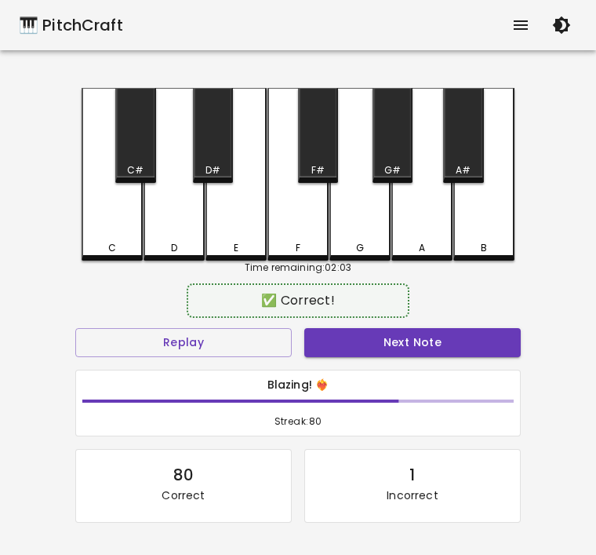
click at [371, 348] on button "Next Note" at bounding box center [412, 342] width 217 height 29
click at [98, 244] on div "C" at bounding box center [112, 248] width 58 height 14
click at [380, 341] on button "Next Note" at bounding box center [412, 342] width 217 height 29
click at [107, 249] on div "C" at bounding box center [112, 248] width 58 height 14
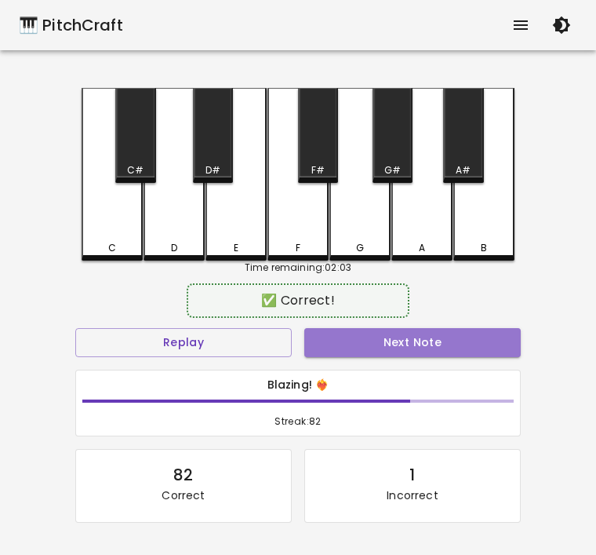
click at [358, 352] on button "Next Note" at bounding box center [412, 342] width 217 height 29
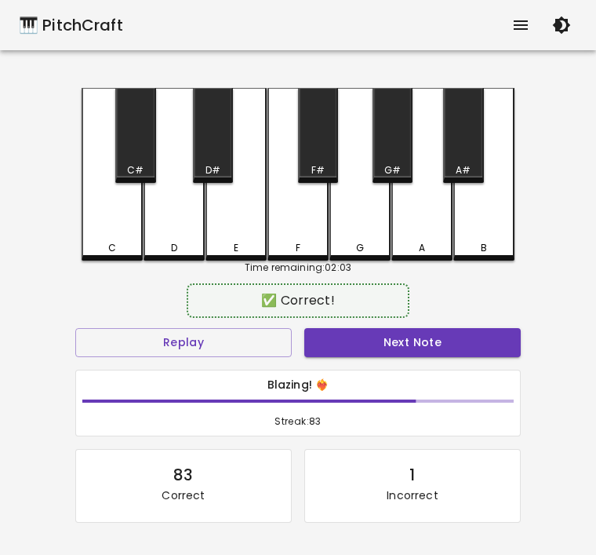
click at [173, 255] on div "D" at bounding box center [174, 174] width 61 height 173
click at [344, 348] on button "Next Note" at bounding box center [412, 342] width 217 height 29
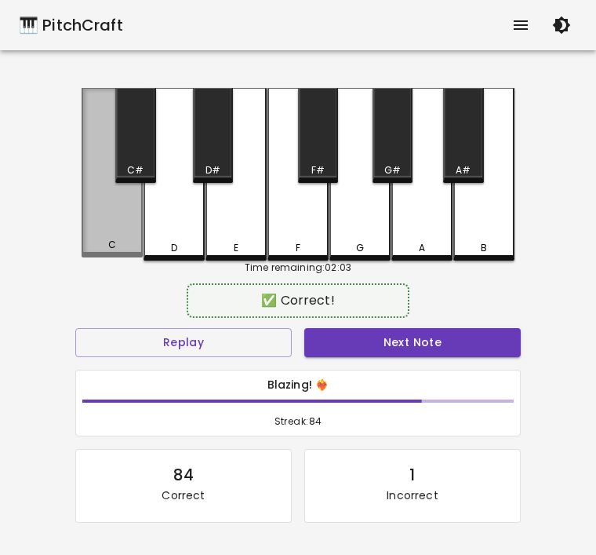
click at [108, 249] on div "C" at bounding box center [112, 245] width 8 height 14
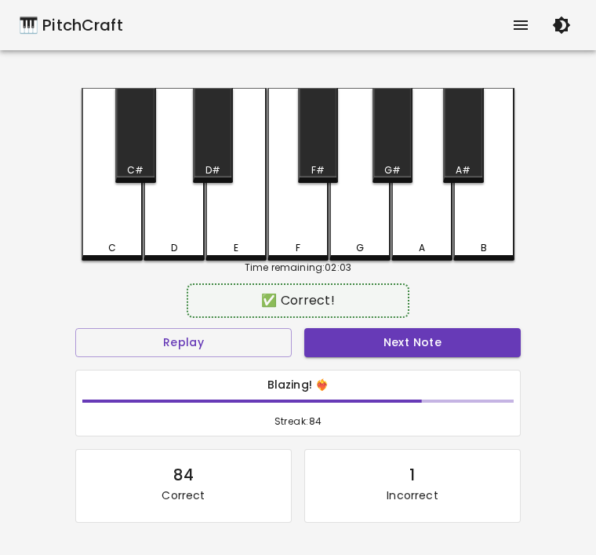
click at [351, 341] on button "Next Note" at bounding box center [412, 342] width 217 height 29
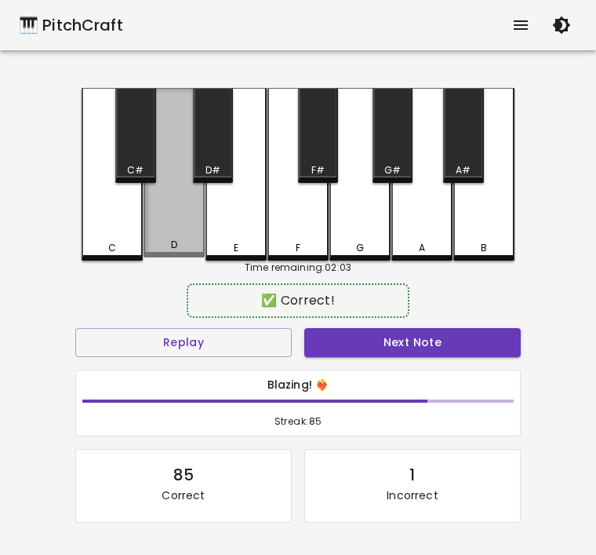
click at [159, 256] on div "D" at bounding box center [174, 172] width 61 height 169
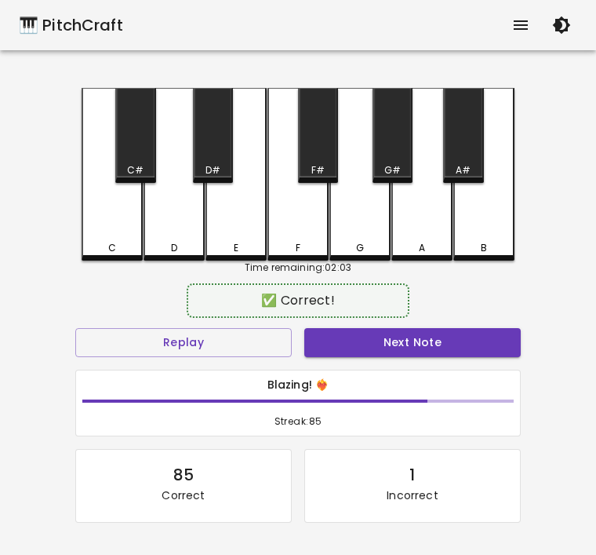
click at [345, 352] on button "Next Note" at bounding box center [412, 342] width 217 height 29
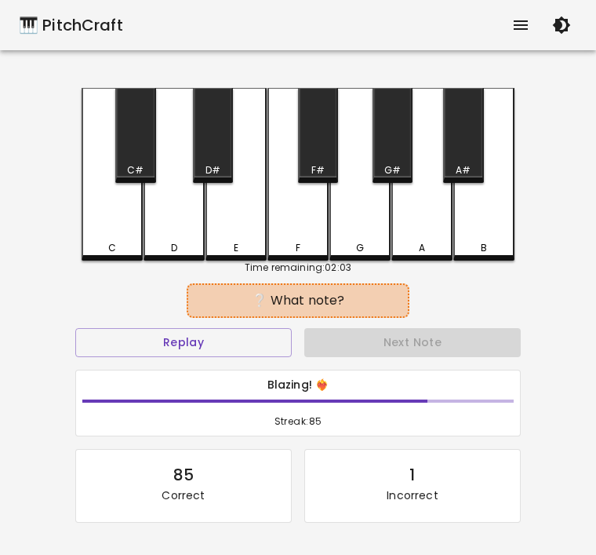
click at [103, 244] on div "C" at bounding box center [112, 248] width 58 height 14
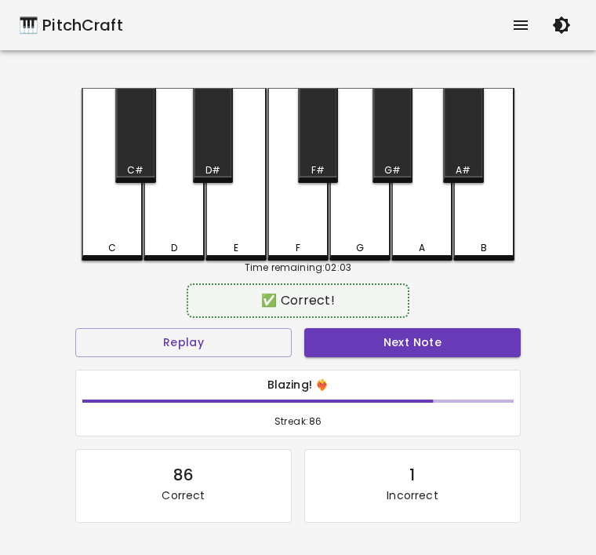
click at [355, 344] on button "Next Note" at bounding box center [412, 342] width 217 height 29
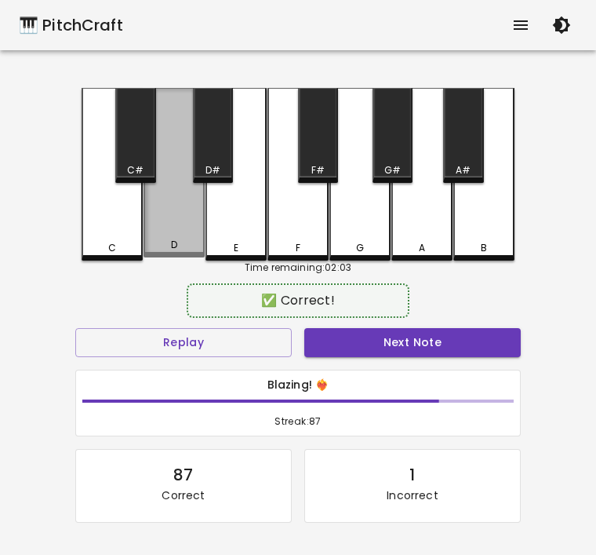
click at [162, 257] on div "D" at bounding box center [174, 172] width 61 height 169
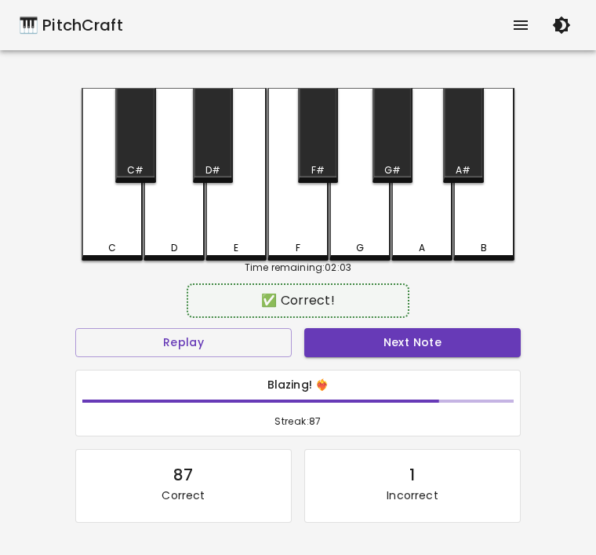
click at [337, 336] on button "Next Note" at bounding box center [412, 342] width 217 height 29
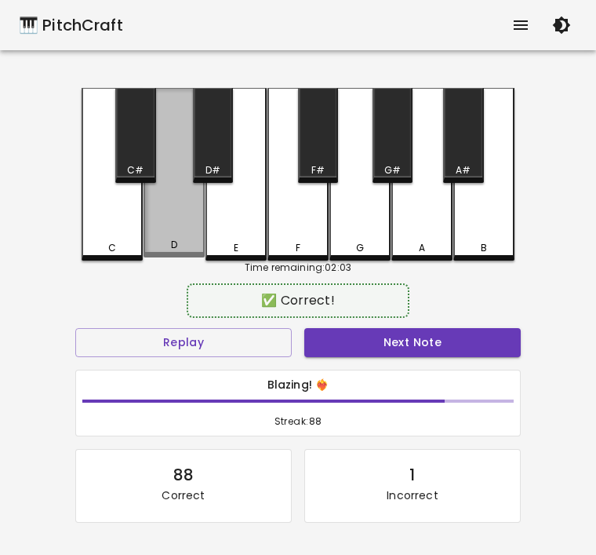
click at [159, 252] on div "D" at bounding box center [174, 245] width 58 height 14
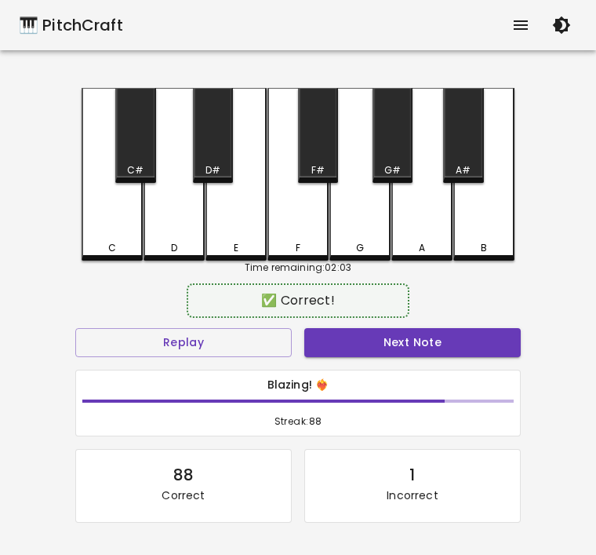
click at [341, 345] on button "Next Note" at bounding box center [412, 342] width 217 height 29
click at [105, 248] on div "C" at bounding box center [112, 248] width 58 height 14
click at [390, 355] on button "Next Note" at bounding box center [412, 342] width 217 height 29
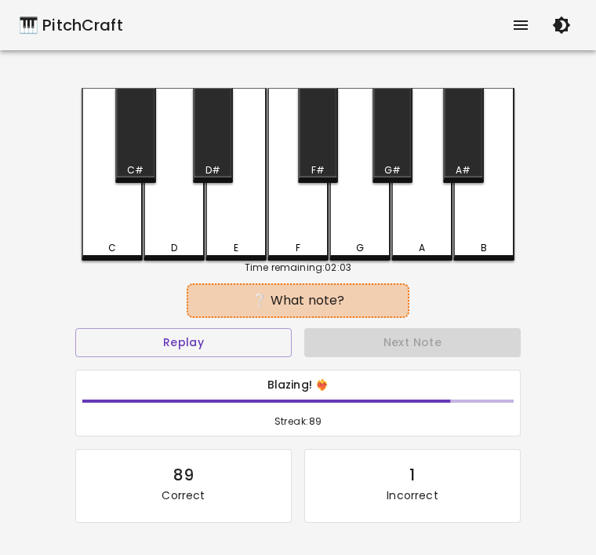
click at [93, 243] on div "C" at bounding box center [112, 248] width 58 height 14
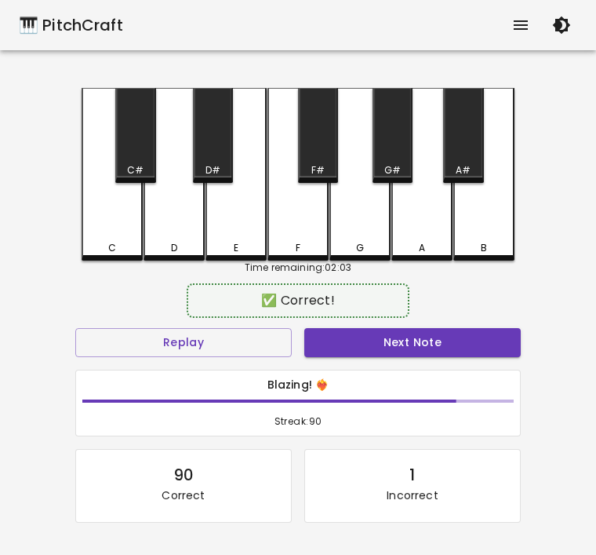
click at [359, 346] on button "Next Note" at bounding box center [412, 342] width 217 height 29
click at [99, 249] on div "C" at bounding box center [112, 248] width 58 height 14
click at [388, 324] on div "Next Note" at bounding box center [412, 343] width 229 height 42
click at [381, 328] on button "Next Note" at bounding box center [412, 342] width 217 height 29
click at [162, 248] on div "D" at bounding box center [174, 248] width 58 height 14
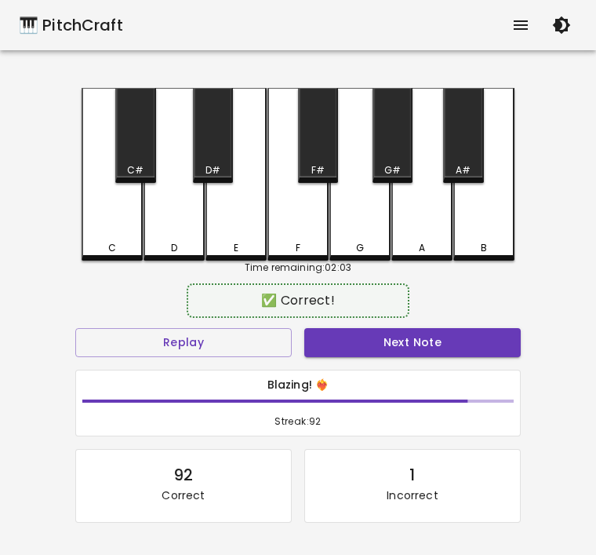
click at [364, 352] on button "Next Note" at bounding box center [412, 342] width 217 height 29
click at [97, 246] on div "C" at bounding box center [112, 248] width 58 height 14
click at [351, 336] on button "Next Note" at bounding box center [412, 342] width 217 height 29
click at [100, 247] on div "C" at bounding box center [112, 248] width 58 height 14
click at [377, 347] on button "Next Note" at bounding box center [412, 342] width 217 height 29
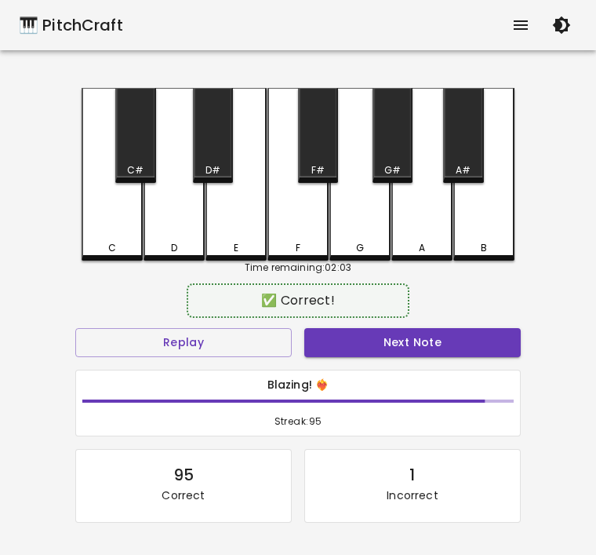
click at [166, 255] on div "D" at bounding box center [174, 174] width 61 height 173
click at [357, 346] on button "Next Note" at bounding box center [412, 342] width 217 height 29
click at [162, 251] on div "D" at bounding box center [174, 248] width 58 height 14
click at [344, 351] on button "Next Note" at bounding box center [412, 342] width 217 height 29
click at [163, 249] on div "D" at bounding box center [174, 248] width 58 height 14
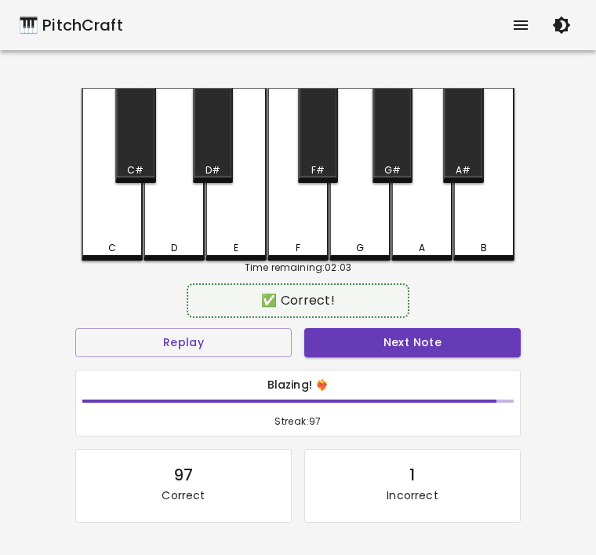
click at [372, 352] on button "Next Note" at bounding box center [412, 342] width 217 height 29
click at [96, 251] on div "C" at bounding box center [112, 248] width 58 height 14
click at [406, 337] on button "Next Note" at bounding box center [412, 342] width 217 height 29
click at [130, 242] on div "C" at bounding box center [112, 248] width 58 height 14
click at [366, 341] on button "Next Note" at bounding box center [412, 342] width 217 height 29
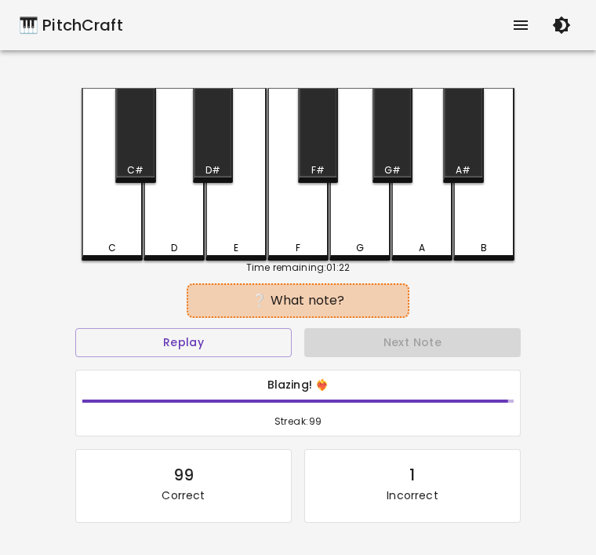
click at [165, 251] on div "D" at bounding box center [174, 248] width 58 height 14
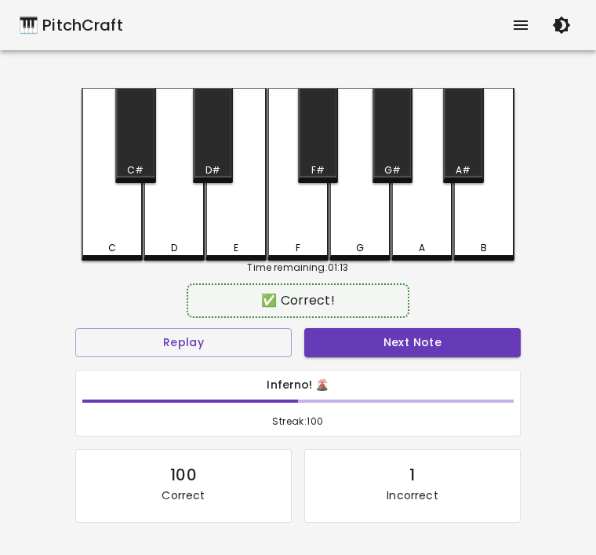
click at [454, 352] on button "Next Note" at bounding box center [412, 342] width 217 height 29
click at [171, 246] on div "D" at bounding box center [174, 248] width 6 height 14
click at [448, 345] on button "Next Note" at bounding box center [412, 342] width 217 height 29
click at [148, 247] on div "D" at bounding box center [174, 248] width 58 height 14
click at [437, 355] on button "Next Note" at bounding box center [412, 342] width 217 height 29
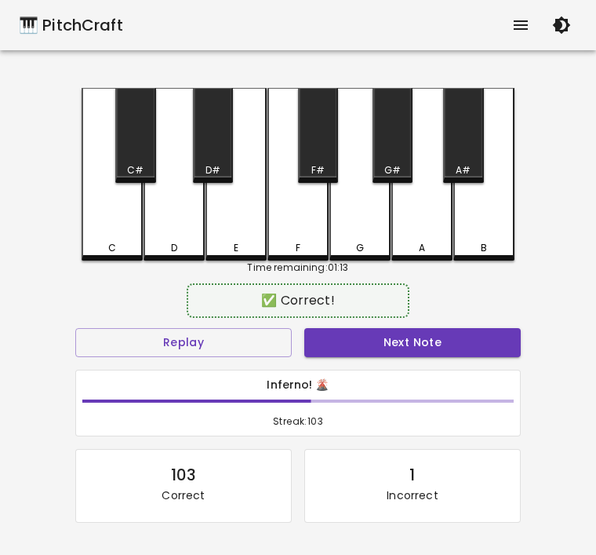
click at [171, 226] on div "D" at bounding box center [174, 174] width 61 height 173
click at [413, 355] on button "Next Note" at bounding box center [412, 342] width 217 height 29
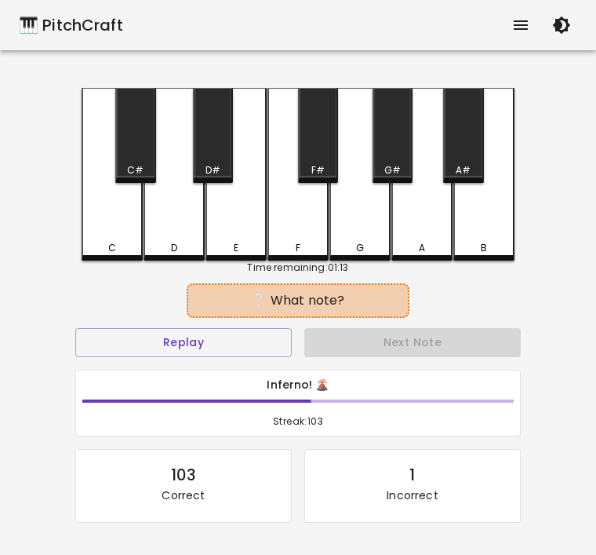
click at [160, 244] on div "D" at bounding box center [174, 248] width 58 height 14
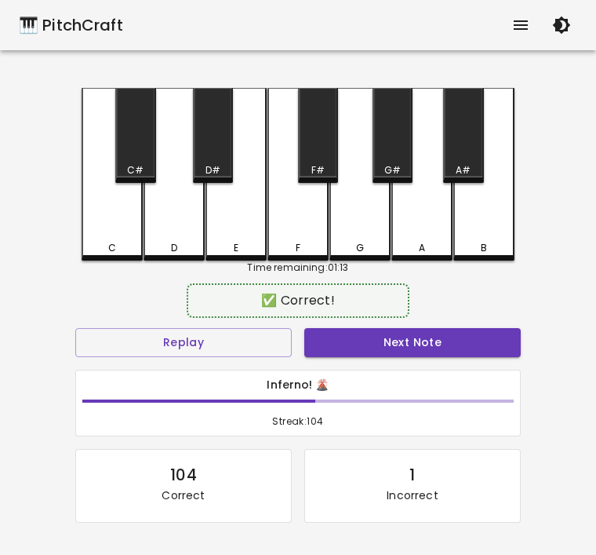
click at [405, 346] on button "Next Note" at bounding box center [412, 342] width 217 height 29
click at [104, 230] on div "C" at bounding box center [112, 174] width 61 height 173
click at [431, 353] on button "Next Note" at bounding box center [412, 342] width 217 height 29
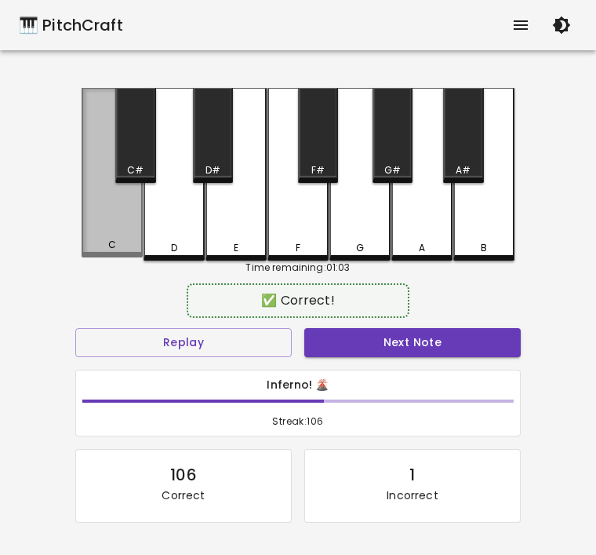
click at [129, 247] on div "C" at bounding box center [112, 245] width 58 height 14
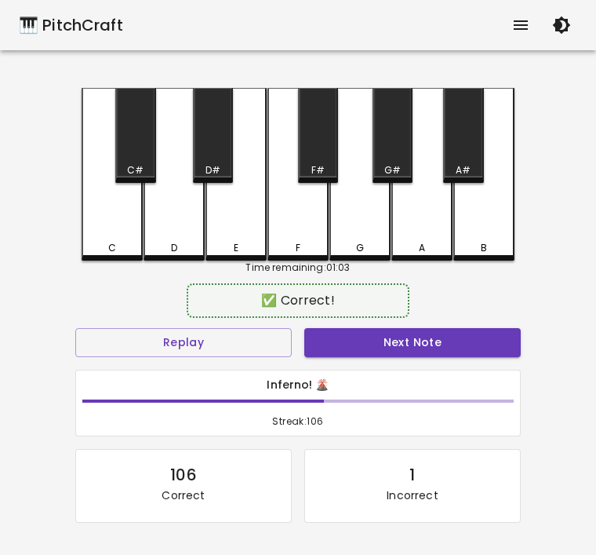
click at [417, 338] on button "Next Note" at bounding box center [412, 342] width 217 height 29
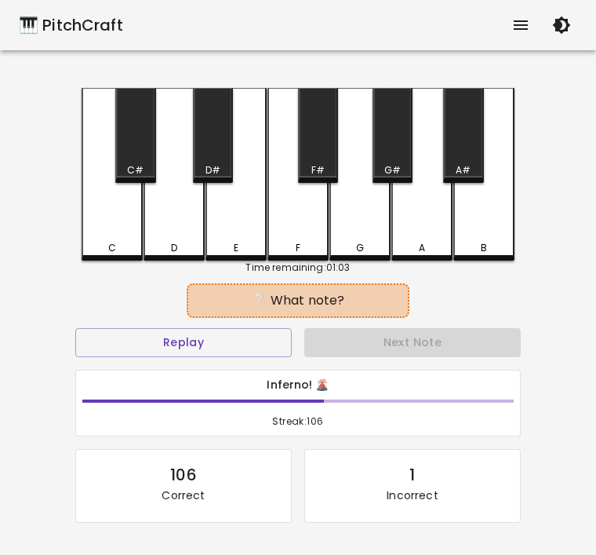
click at [93, 264] on div "Time remaining: 01:03" at bounding box center [298, 267] width 433 height 14
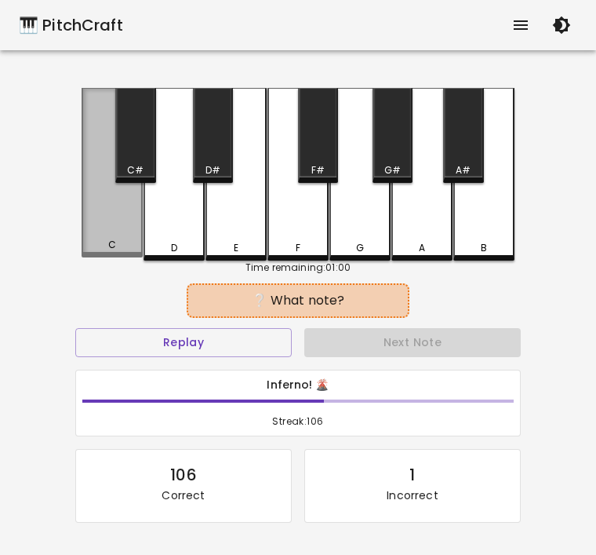
click at [115, 241] on div "C" at bounding box center [112, 245] width 8 height 14
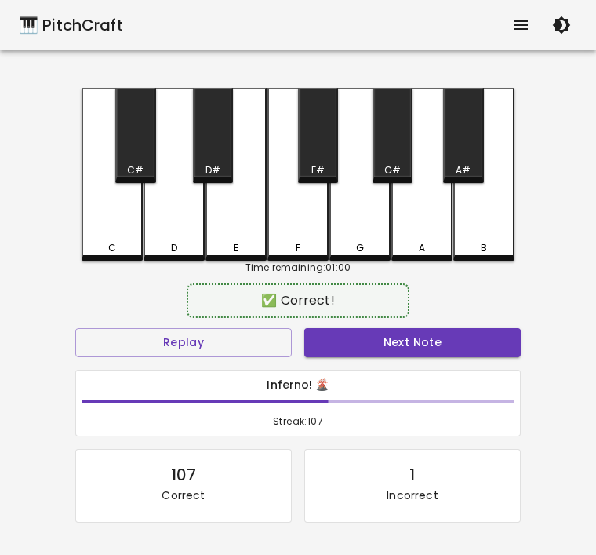
click at [422, 355] on button "Next Note" at bounding box center [412, 342] width 217 height 29
click at [112, 253] on div "C" at bounding box center [112, 248] width 8 height 14
click at [404, 351] on button "Next Note" at bounding box center [412, 342] width 217 height 29
click at [89, 246] on div "C" at bounding box center [112, 248] width 58 height 14
click at [413, 370] on div "Inferno! 🌋 Streak: 109" at bounding box center [298, 403] width 444 height 66
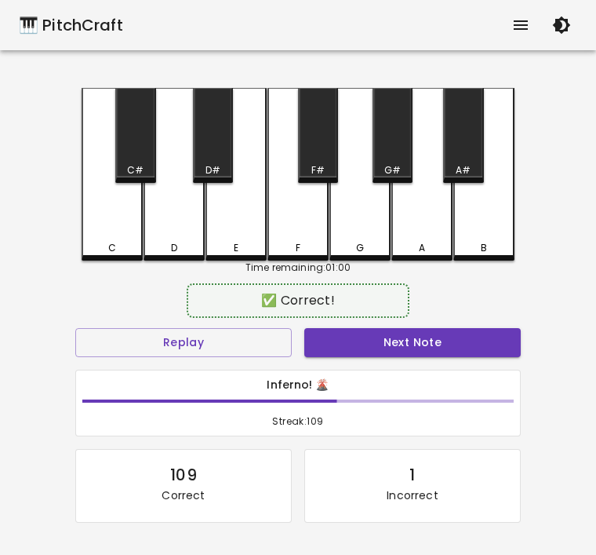
click at [413, 370] on div "Inferno! 🌋 Streak: 109" at bounding box center [298, 403] width 446 height 67
click at [378, 344] on button "Next Note" at bounding box center [412, 342] width 217 height 29
click at [182, 242] on div "D" at bounding box center [174, 248] width 58 height 14
click at [414, 337] on button "Next Note" at bounding box center [412, 342] width 217 height 29
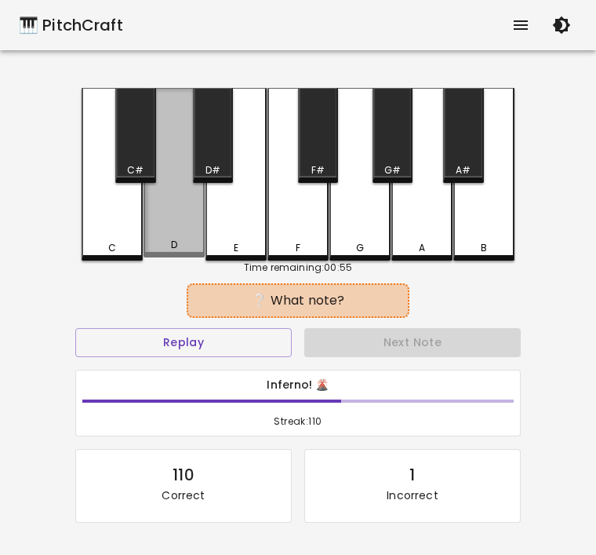
click at [180, 252] on div "D" at bounding box center [174, 245] width 58 height 14
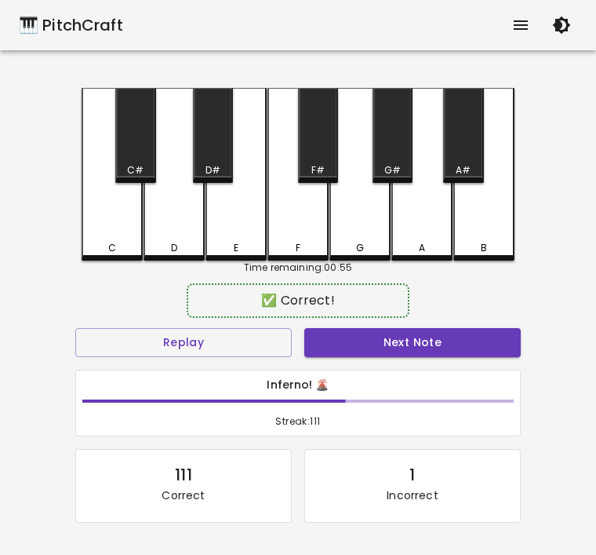
click at [402, 335] on button "Next Note" at bounding box center [412, 342] width 217 height 29
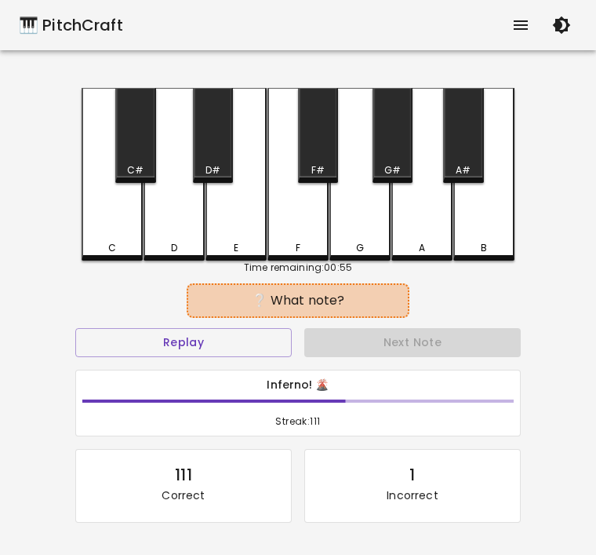
click at [100, 248] on div "C" at bounding box center [112, 248] width 58 height 14
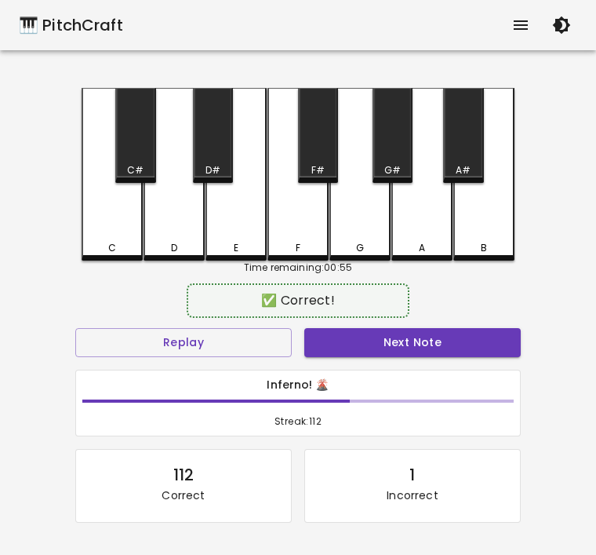
click at [386, 332] on button "Next Note" at bounding box center [412, 342] width 217 height 29
click at [93, 246] on div "C" at bounding box center [112, 248] width 58 height 14
click at [385, 337] on button "Next Note" at bounding box center [412, 342] width 217 height 29
click at [165, 255] on div "D" at bounding box center [174, 174] width 61 height 173
click at [345, 355] on button "Next Note" at bounding box center [412, 342] width 217 height 29
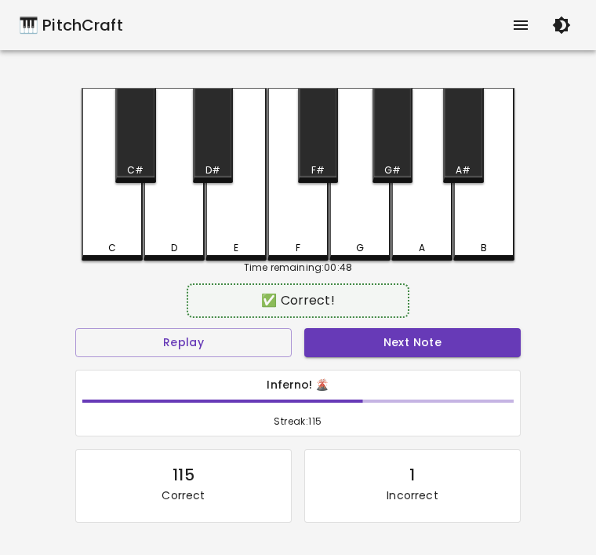
click at [156, 251] on div "D" at bounding box center [174, 248] width 58 height 14
click at [367, 372] on div "Inferno! 🌋 Streak: 115" at bounding box center [298, 403] width 444 height 66
click at [391, 343] on button "Next Note" at bounding box center [412, 342] width 217 height 29
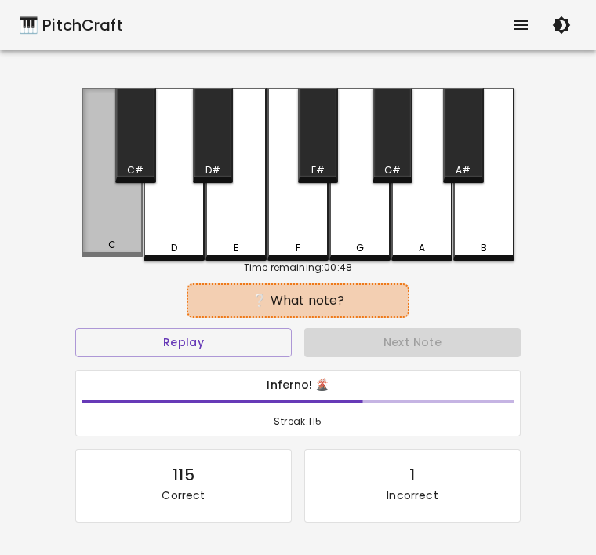
click at [109, 245] on div "C" at bounding box center [112, 245] width 8 height 14
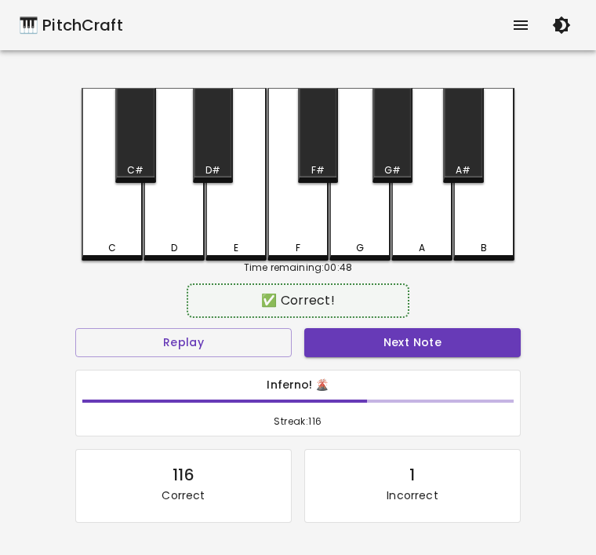
click at [359, 341] on button "Next Note" at bounding box center [412, 342] width 217 height 29
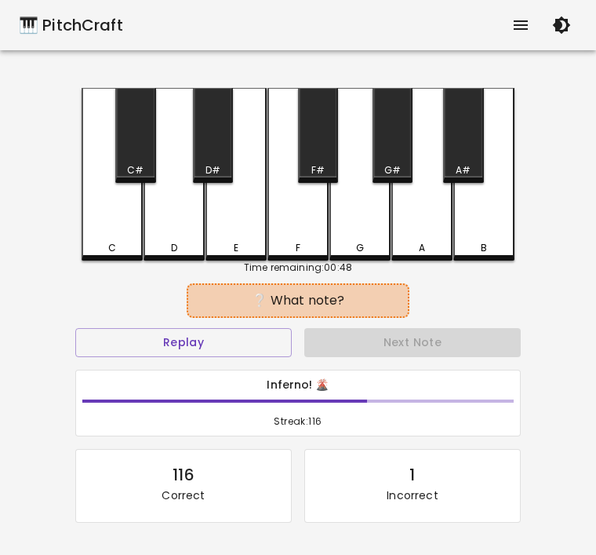
click at [115, 242] on div "C" at bounding box center [112, 248] width 8 height 14
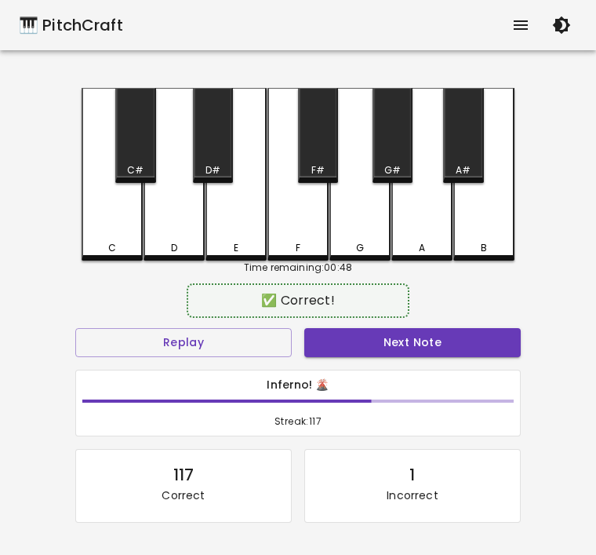
click at [348, 344] on button "Next Note" at bounding box center [412, 342] width 217 height 29
click at [125, 236] on div "C" at bounding box center [112, 174] width 61 height 173
click at [346, 338] on button "Next Note" at bounding box center [412, 342] width 217 height 29
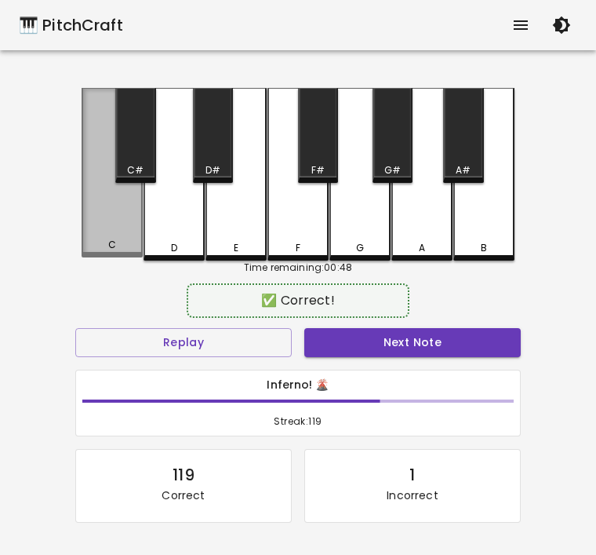
click at [110, 239] on div "C" at bounding box center [112, 172] width 61 height 169
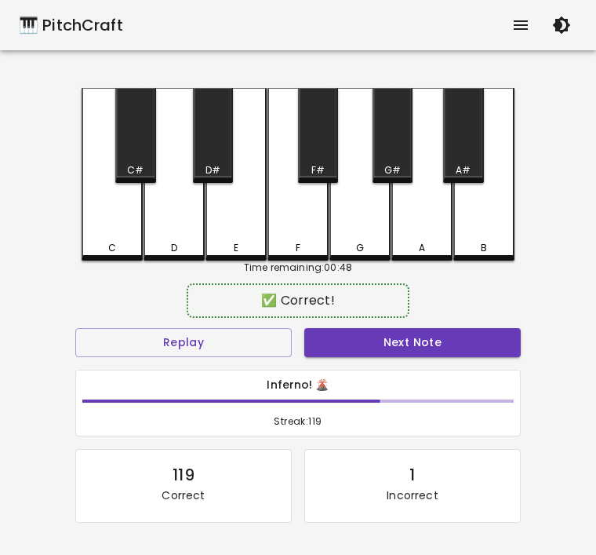
click at [352, 337] on button "Next Note" at bounding box center [412, 342] width 217 height 29
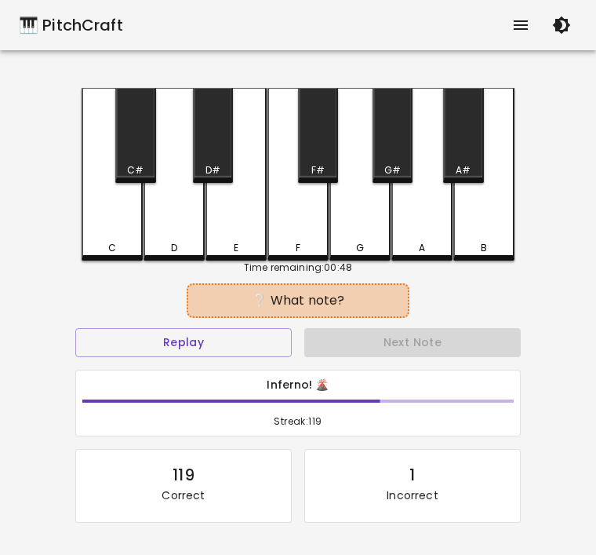
click at [170, 234] on div "D" at bounding box center [174, 174] width 61 height 173
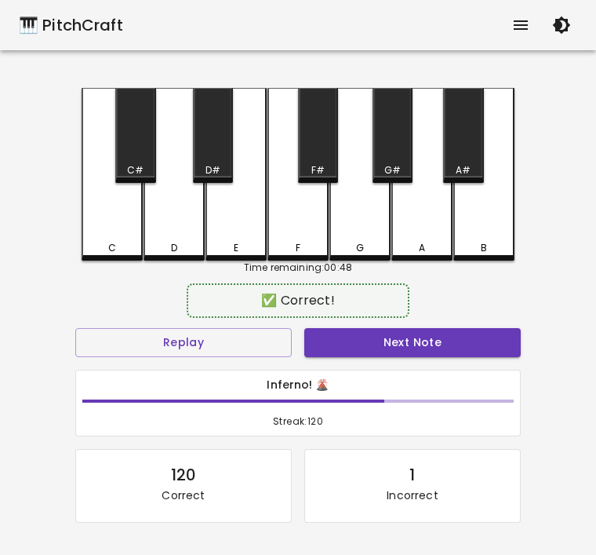
click at [358, 348] on button "Next Note" at bounding box center [412, 342] width 217 height 29
click at [184, 231] on div "D" at bounding box center [174, 174] width 61 height 173
click at [337, 339] on button "Next Note" at bounding box center [412, 342] width 217 height 29
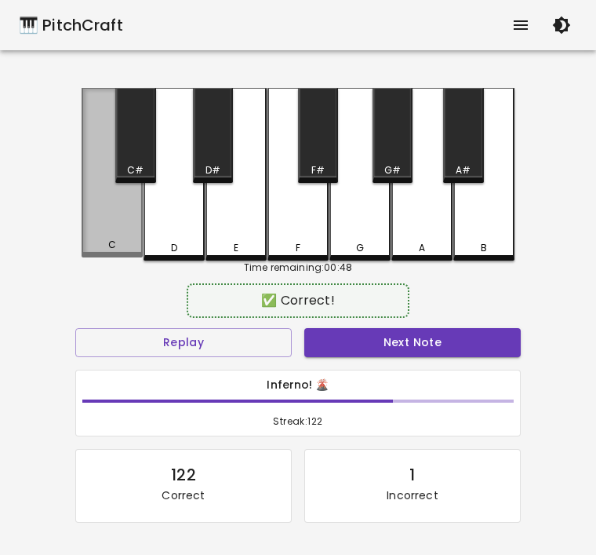
click at [121, 255] on div "C" at bounding box center [112, 172] width 61 height 169
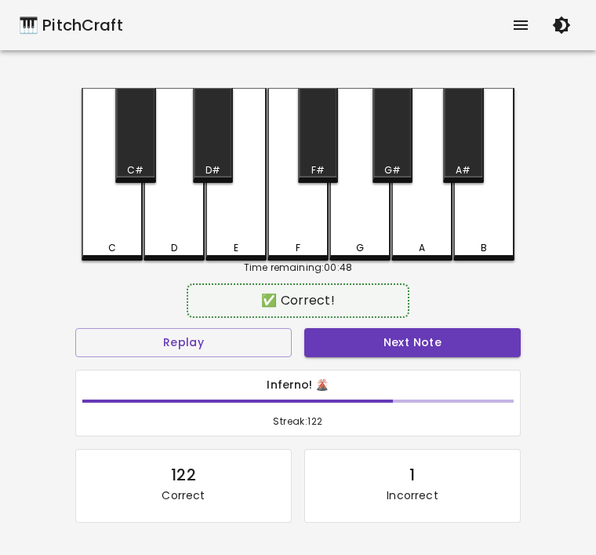
click at [342, 347] on button "Next Note" at bounding box center [412, 342] width 217 height 29
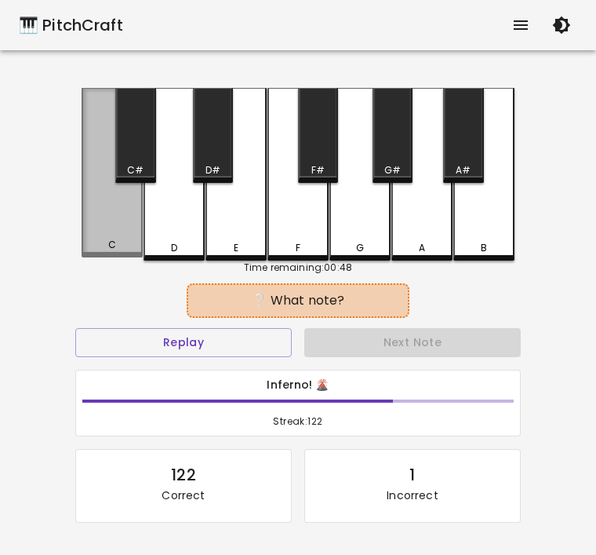
click at [102, 252] on div "C" at bounding box center [112, 245] width 58 height 14
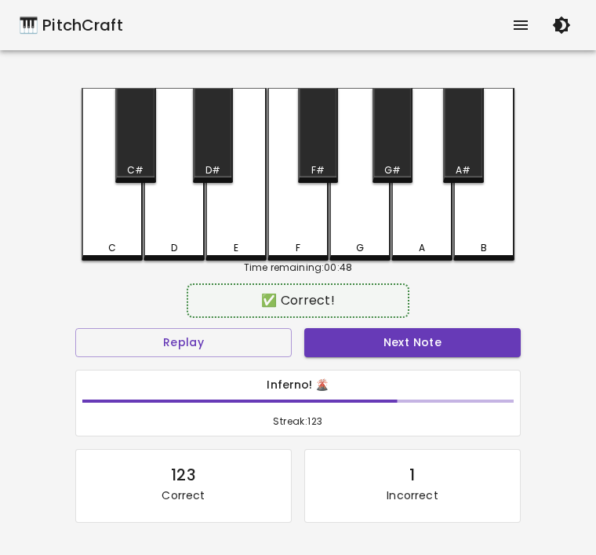
click at [349, 351] on button "Next Note" at bounding box center [412, 342] width 217 height 29
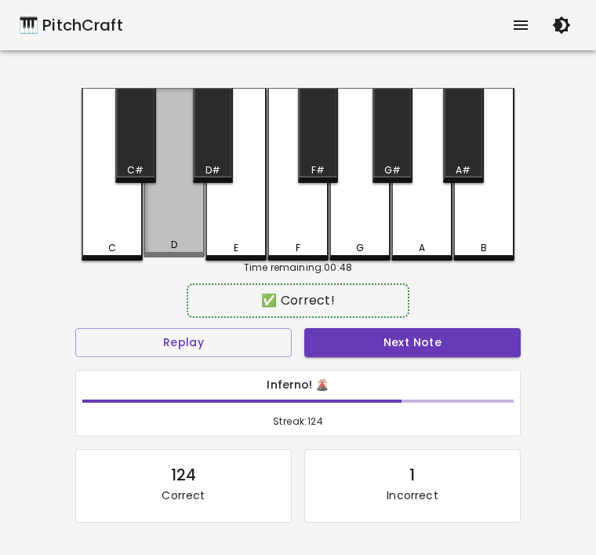
click at [177, 242] on div "D" at bounding box center [174, 245] width 6 height 14
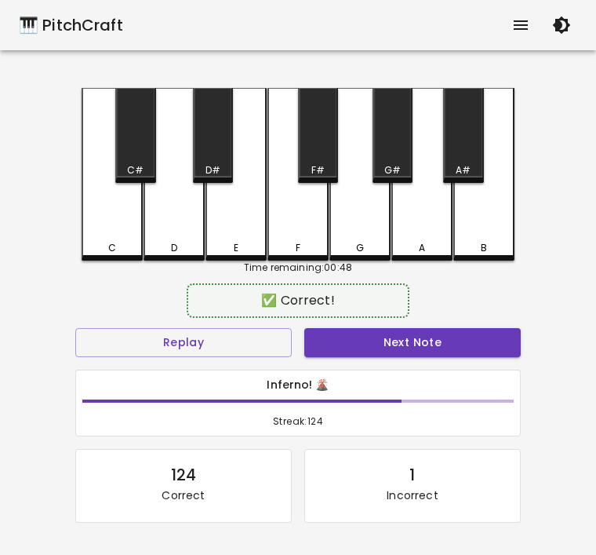
click at [381, 355] on button "Next Note" at bounding box center [412, 342] width 217 height 29
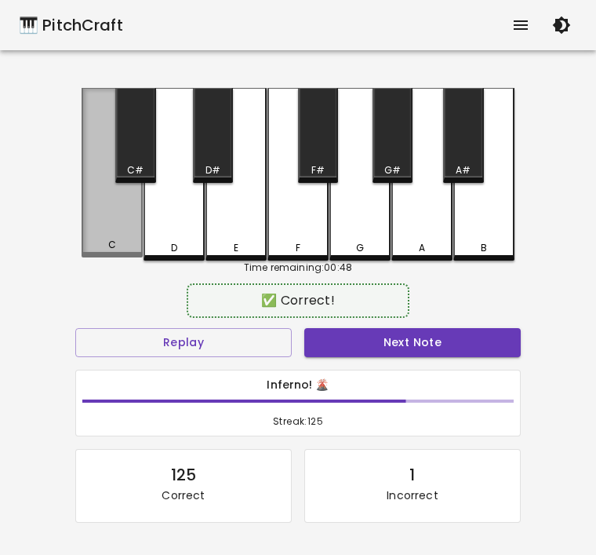
click at [106, 237] on div "C" at bounding box center [112, 172] width 61 height 169
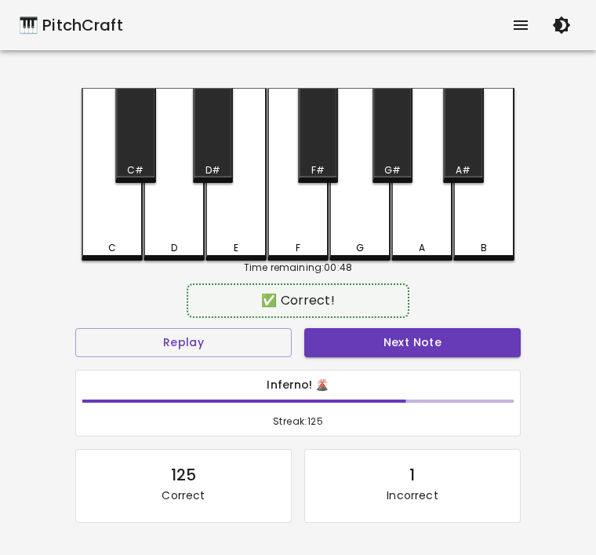
click at [387, 348] on button "Next Note" at bounding box center [412, 342] width 217 height 29
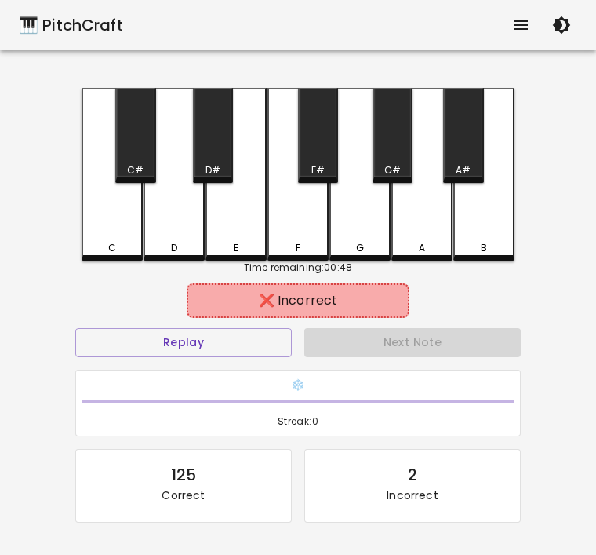
click at [121, 233] on div "C" at bounding box center [112, 174] width 61 height 173
click at [138, 175] on div "C#" at bounding box center [135, 170] width 16 height 14
click at [144, 159] on div "C#" at bounding box center [135, 135] width 40 height 95
click at [143, 154] on div "C#" at bounding box center [135, 135] width 40 height 95
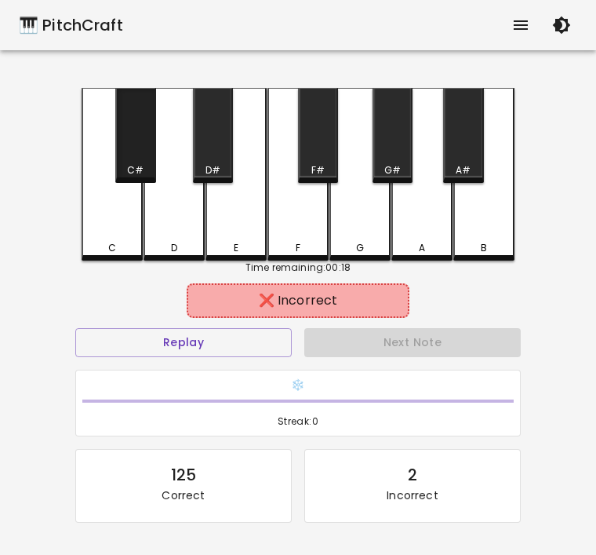
click at [137, 166] on div "C#" at bounding box center [135, 170] width 16 height 14
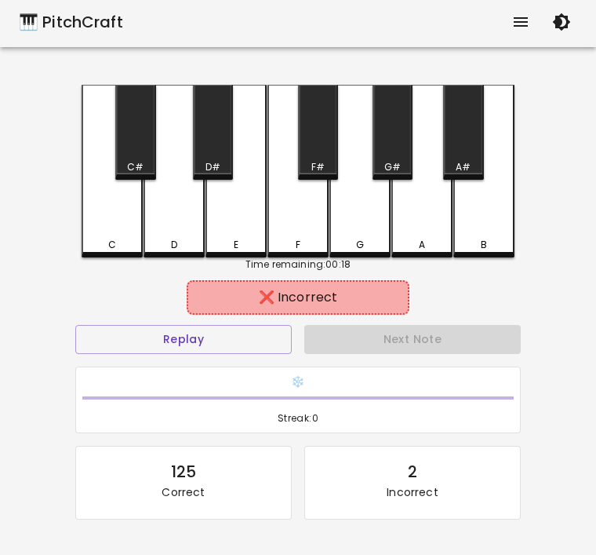
scroll to position [4, 0]
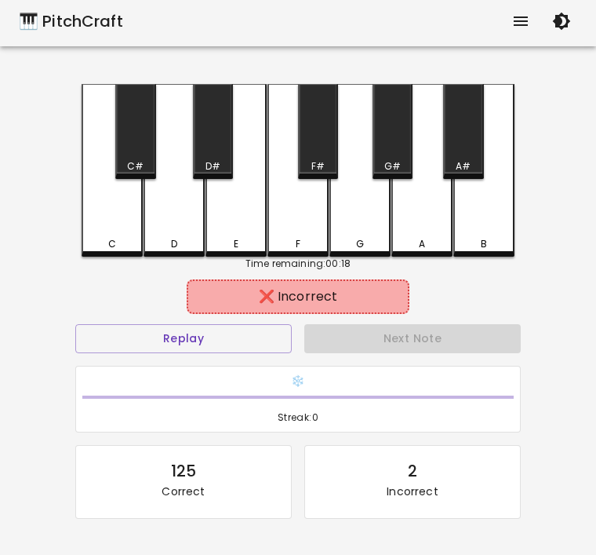
click at [209, 140] on div "D#" at bounding box center [213, 131] width 40 height 95
click at [220, 153] on div "D#" at bounding box center [213, 131] width 40 height 95
click at [213, 157] on div "D#" at bounding box center [213, 131] width 40 height 95
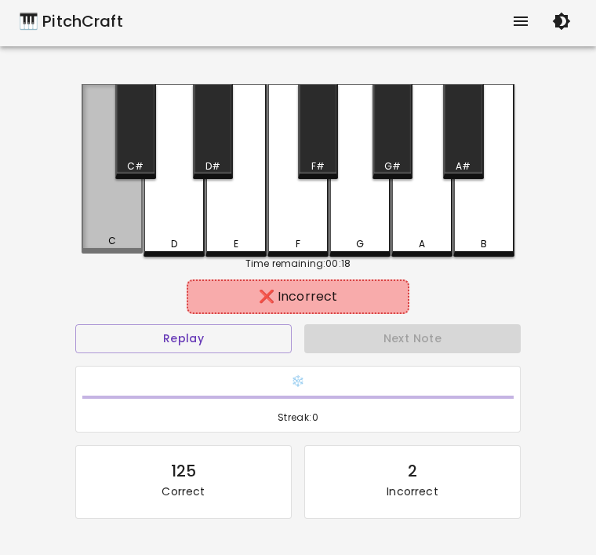
click at [113, 168] on div "C" at bounding box center [112, 168] width 61 height 169
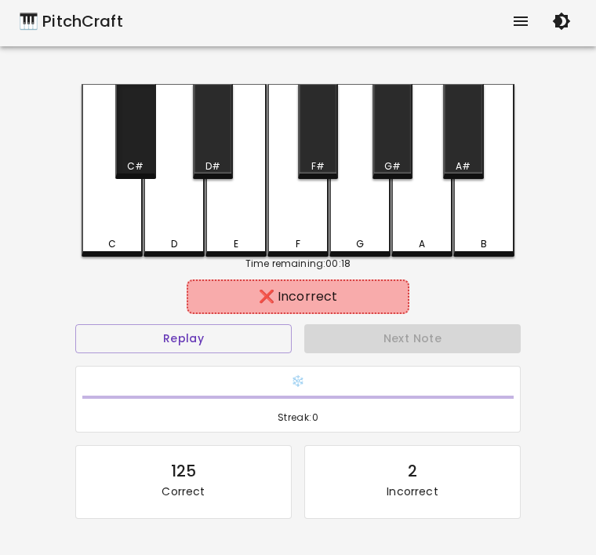
click at [140, 158] on div "C#" at bounding box center [135, 131] width 40 height 95
click at [129, 173] on div "C#" at bounding box center [135, 131] width 40 height 95
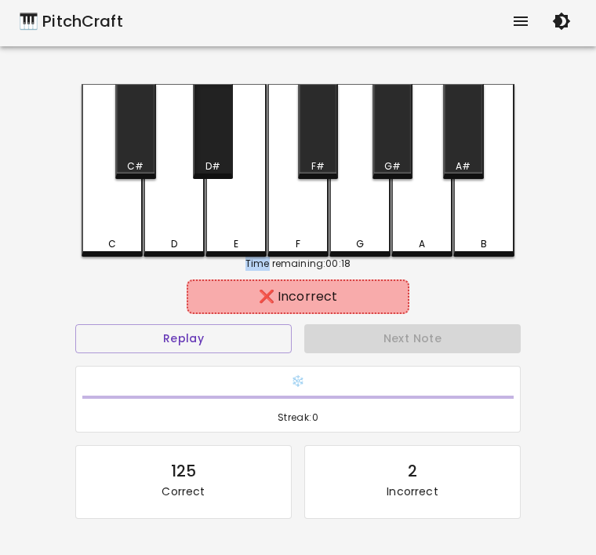
click at [226, 155] on div "D#" at bounding box center [213, 131] width 40 height 95
click at [239, 113] on div "E" at bounding box center [236, 170] width 61 height 173
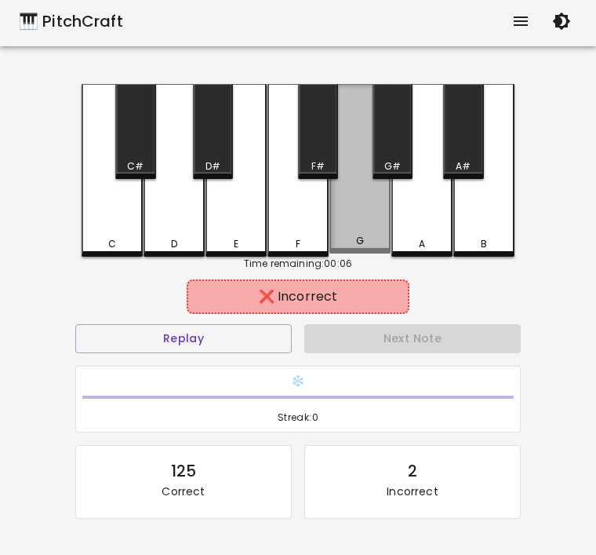
click at [365, 208] on div "G" at bounding box center [360, 168] width 61 height 169
click at [373, 219] on div "G" at bounding box center [360, 168] width 61 height 169
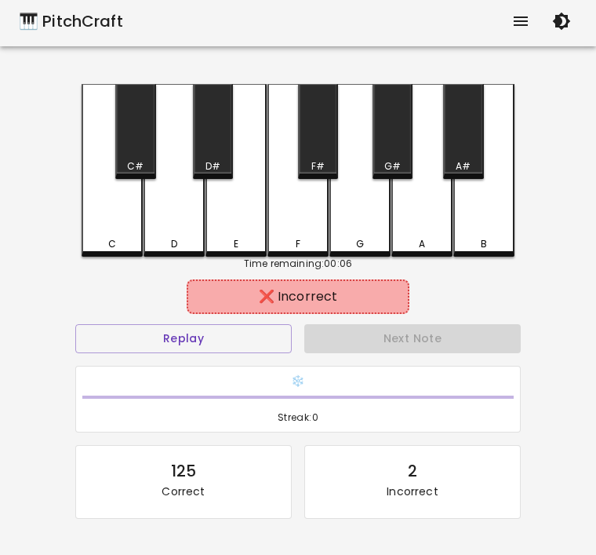
click at [357, 228] on div "G" at bounding box center [360, 170] width 61 height 173
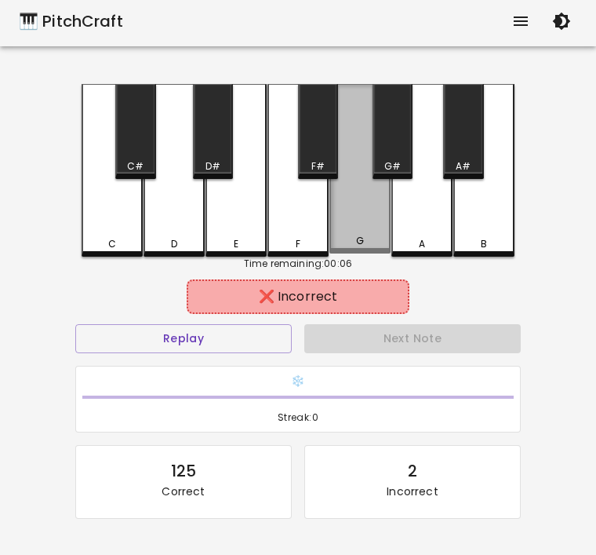
click at [379, 227] on div "G" at bounding box center [360, 168] width 61 height 169
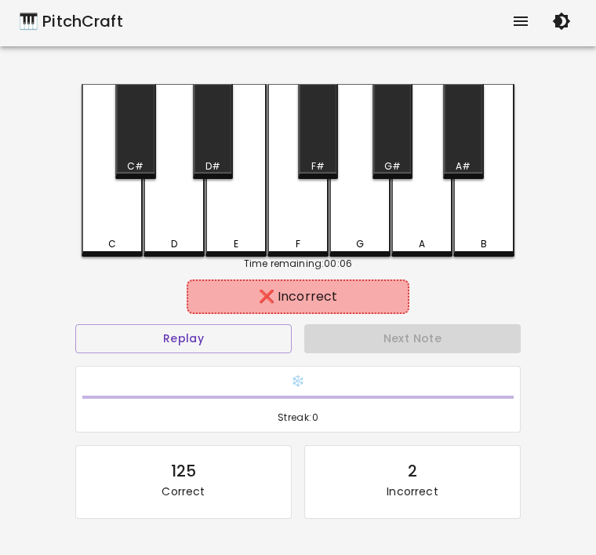
click at [378, 227] on div "G" at bounding box center [360, 170] width 61 height 173
click at [356, 220] on div "G" at bounding box center [360, 170] width 61 height 173
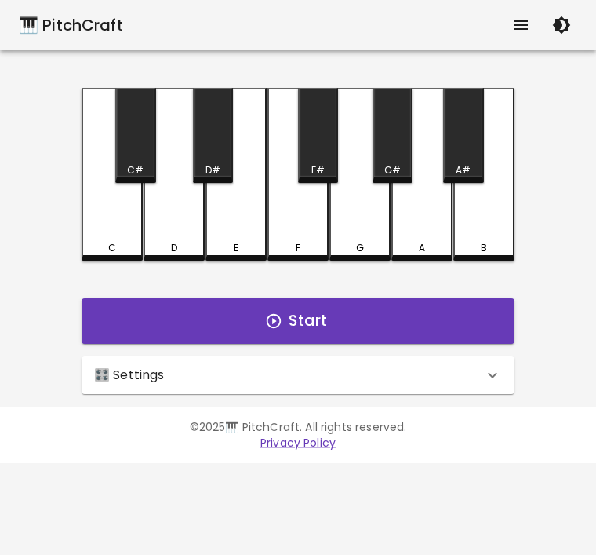
scroll to position [0, 0]
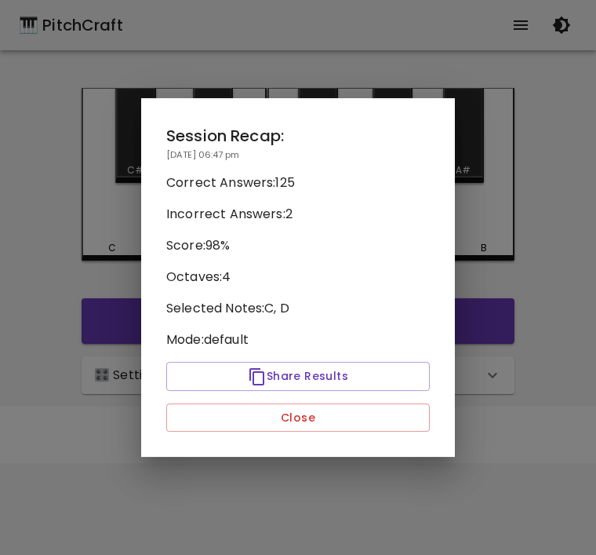
click at [275, 246] on p "Score: 98 %" at bounding box center [298, 245] width 264 height 19
click at [242, 234] on div "Session Recap: [DATE] 06:47 pm Correct Answers: 125 Incorrect Answers: 2 Score:…" at bounding box center [298, 277] width 314 height 359
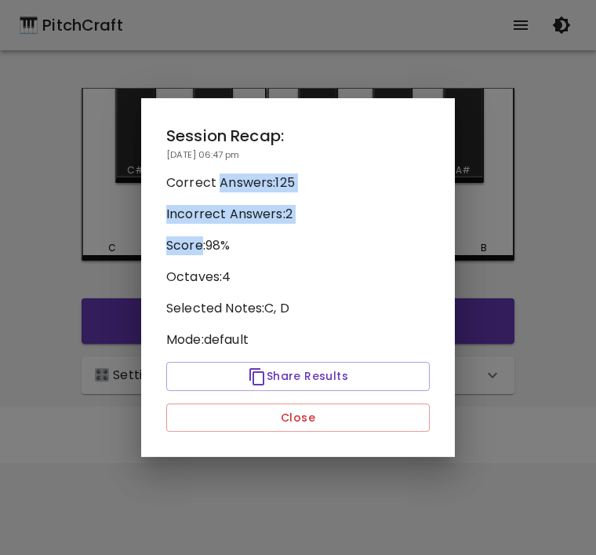
click at [551, 199] on div at bounding box center [298, 277] width 596 height 555
